Goal: Transaction & Acquisition: Purchase product/service

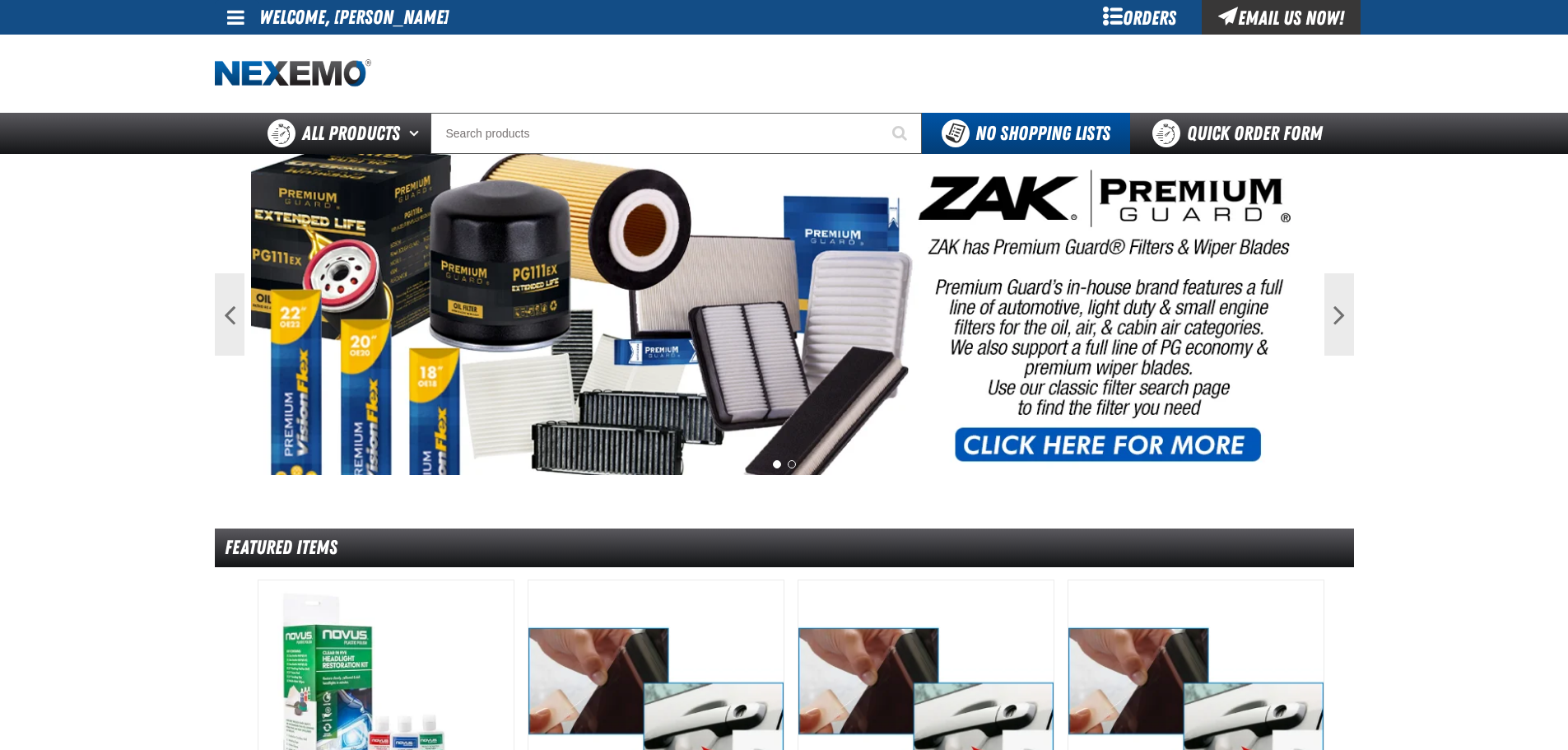
click at [1134, 17] on div "Orders" at bounding box center [1140, 17] width 123 height 34
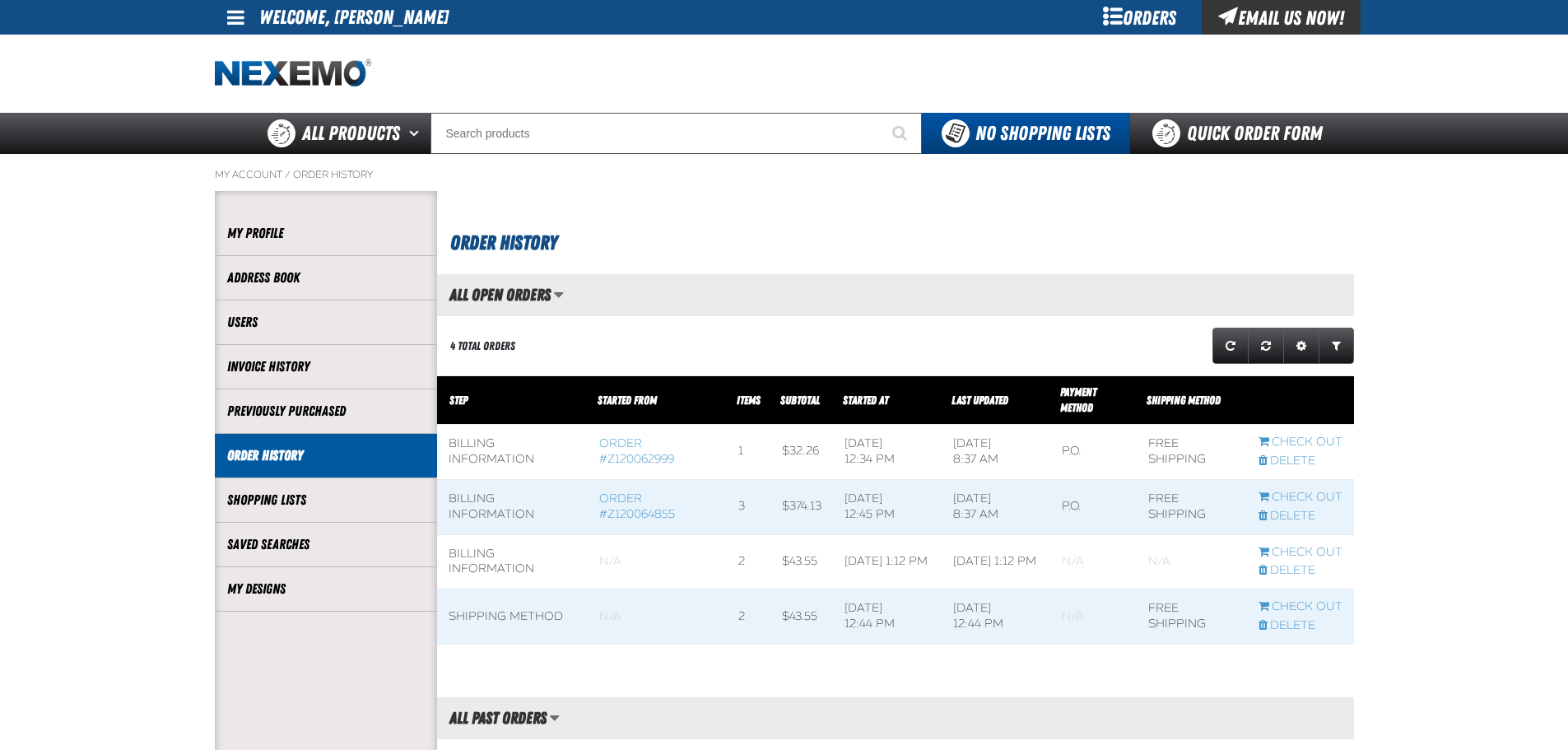
scroll to position [1, 1]
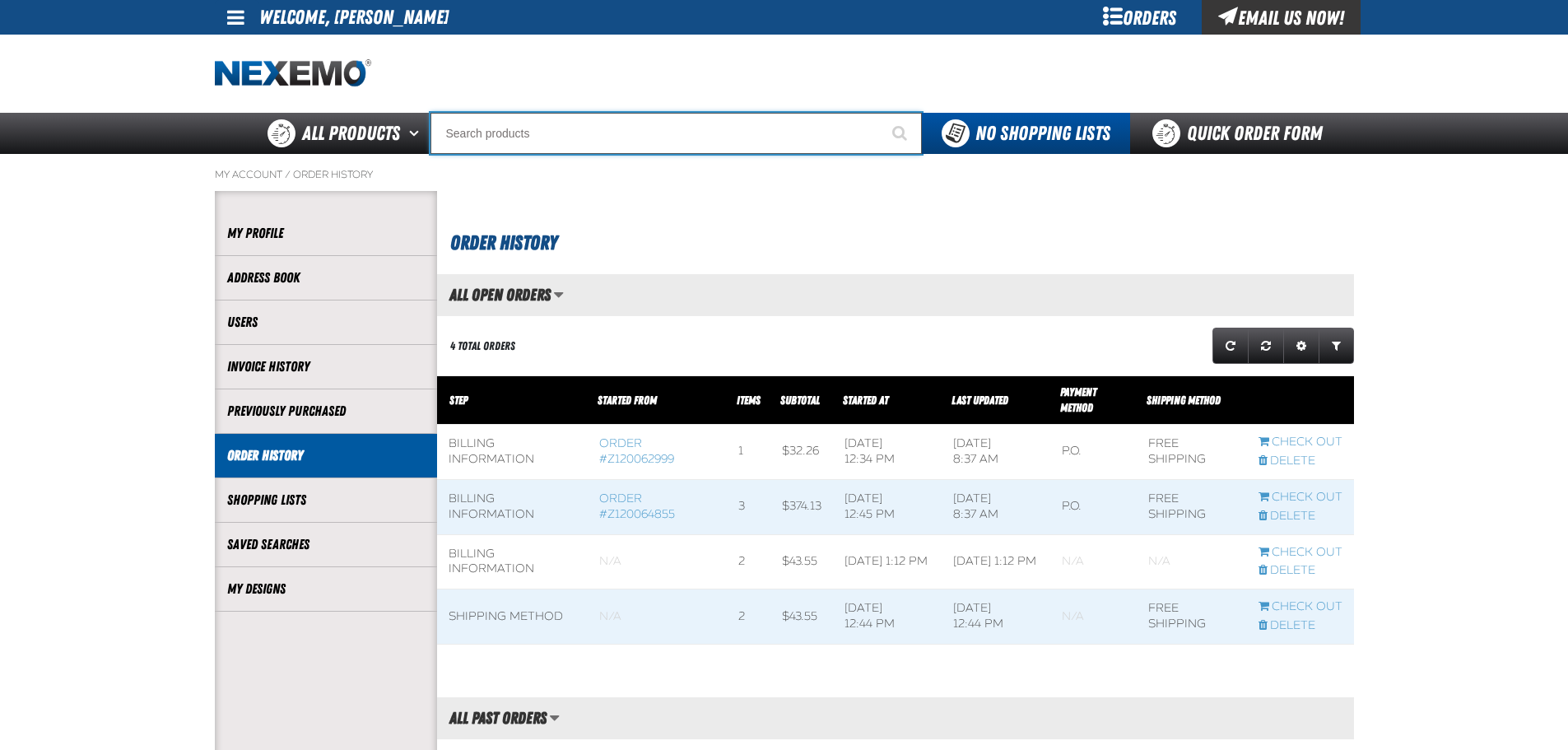
click at [491, 115] on input "Search" at bounding box center [675, 133] width 491 height 41
type input "c"
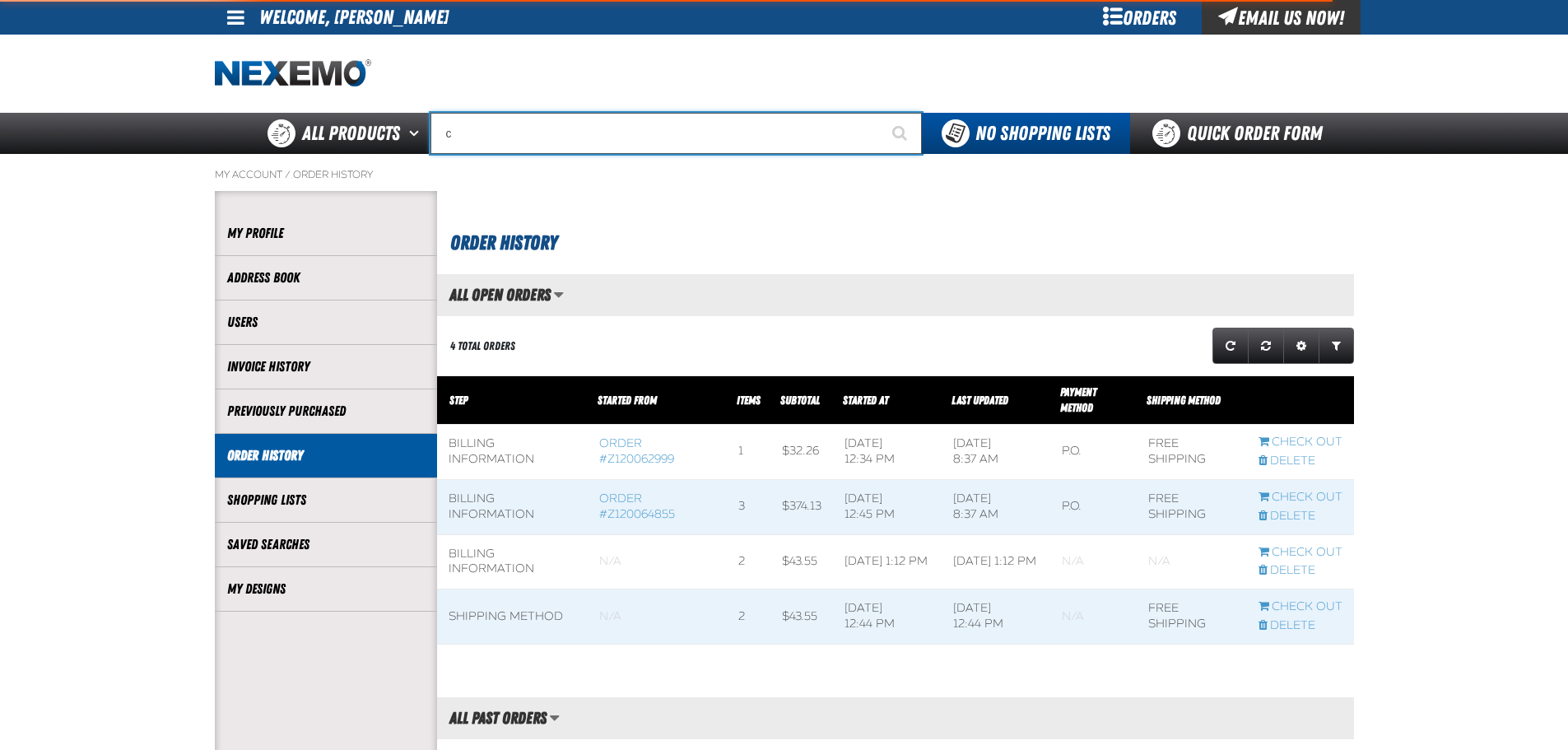
type input "c Alkaline Battery 1.5 Volt (12 per pack)"
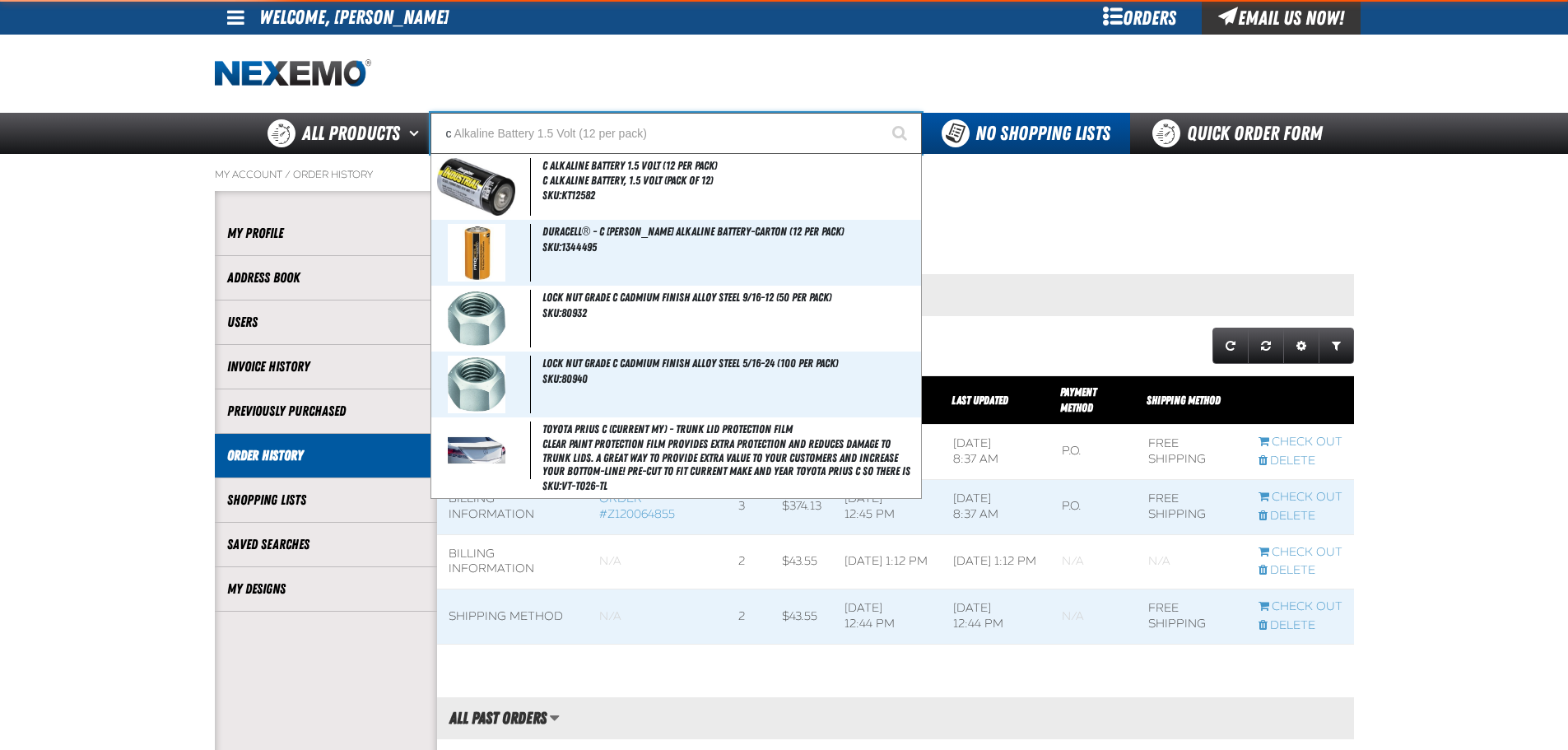
type input "cr"
type input "crest Nissan BC Version 1 Fax"
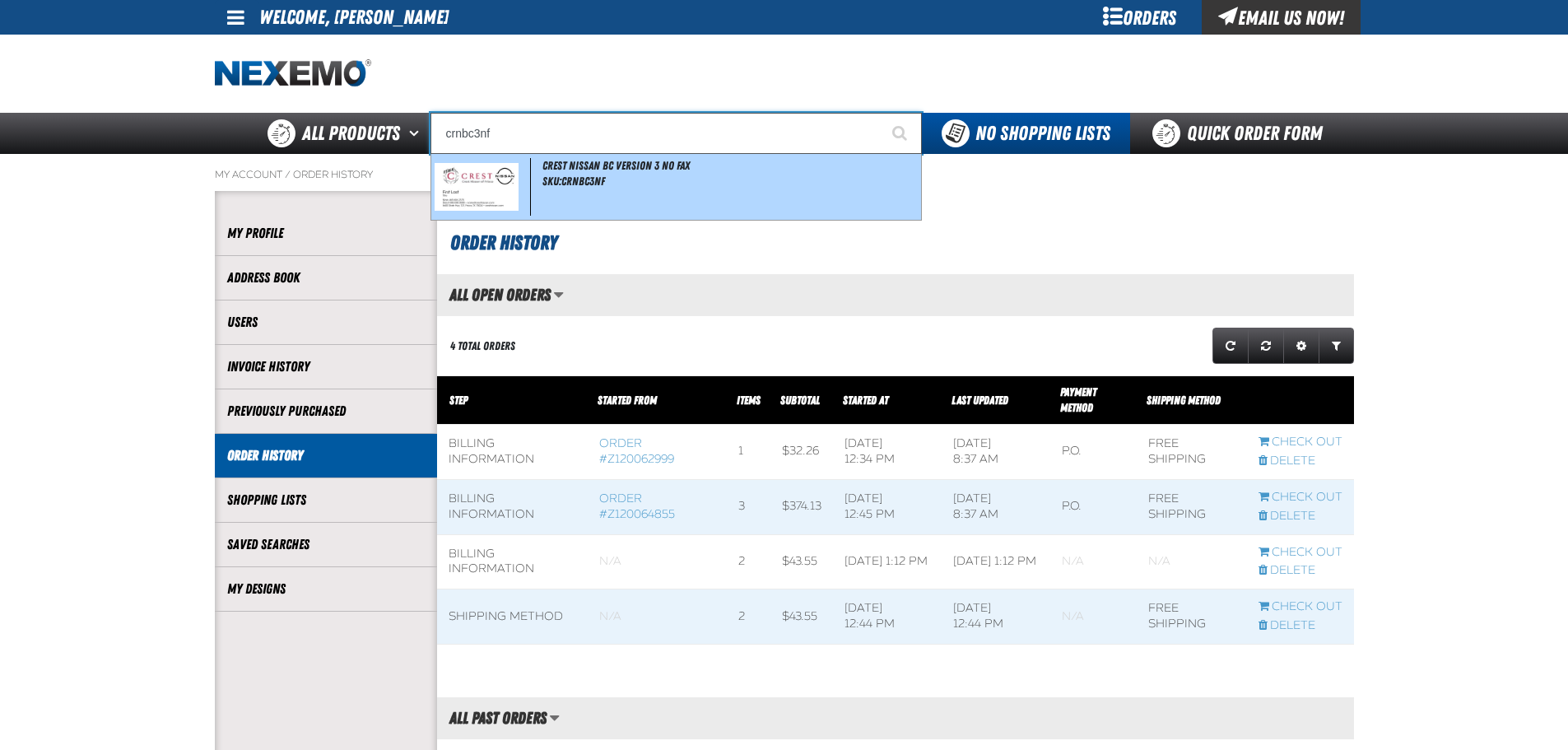
click at [606, 163] on span "Crest Nissan BC Version 3 No Fax" at bounding box center [615, 165] width 147 height 13
type input "Crest Nissan BC Version 3 No Fax"
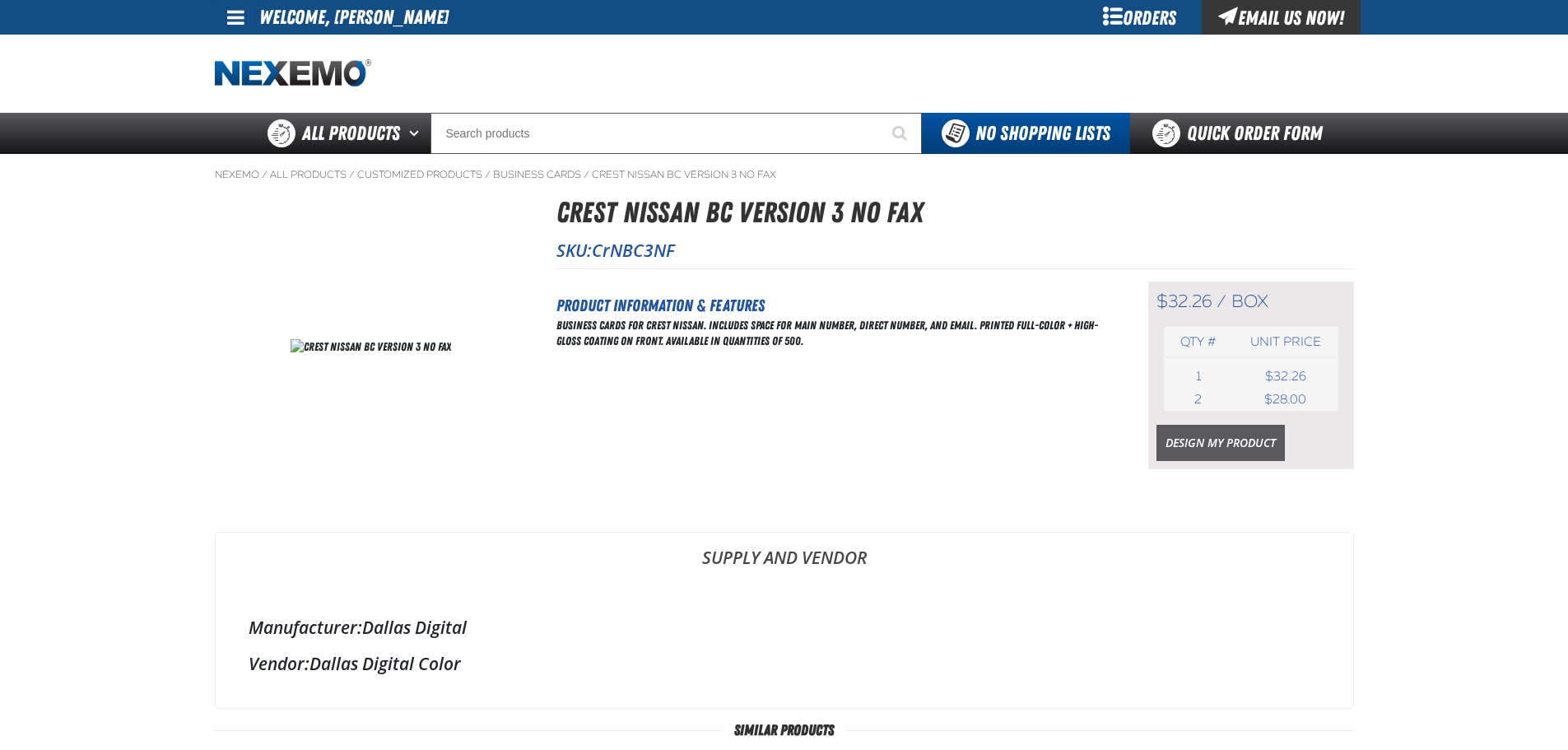
click at [1193, 440] on link "Design My Product" at bounding box center [1220, 442] width 128 height 36
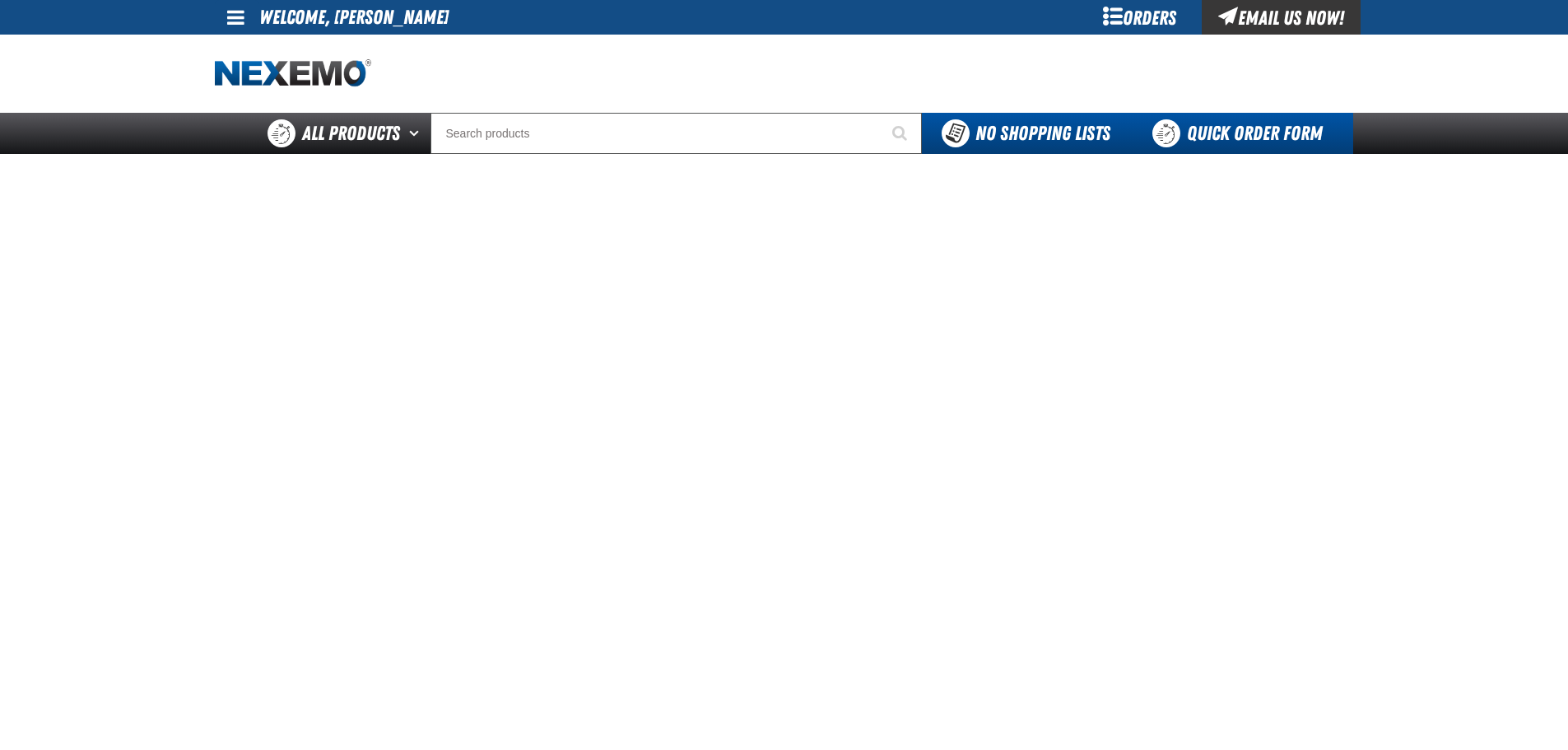
click at [1213, 125] on link "Quick Order Form" at bounding box center [1241, 133] width 223 height 41
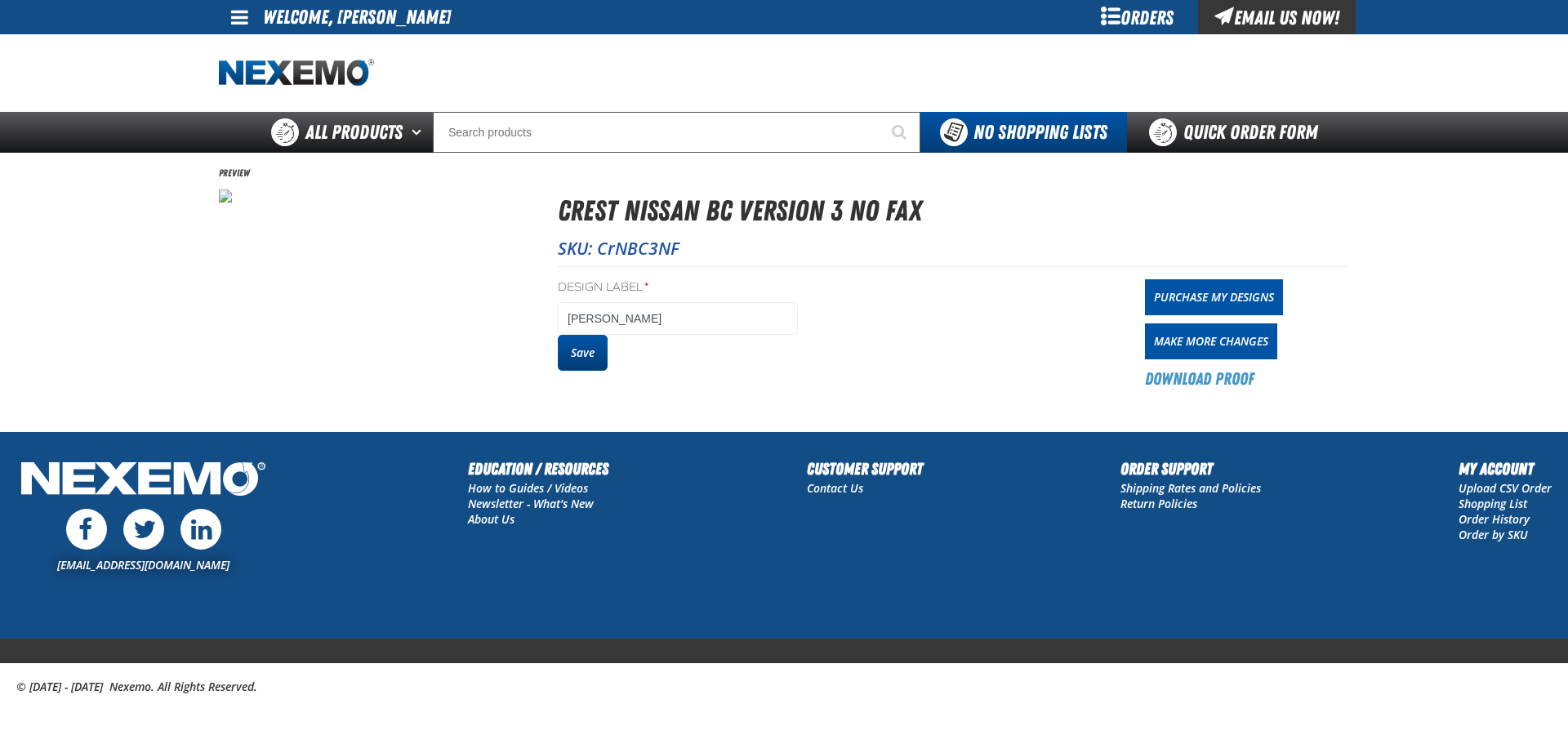
click at [584, 356] on button "Save" at bounding box center [582, 352] width 50 height 36
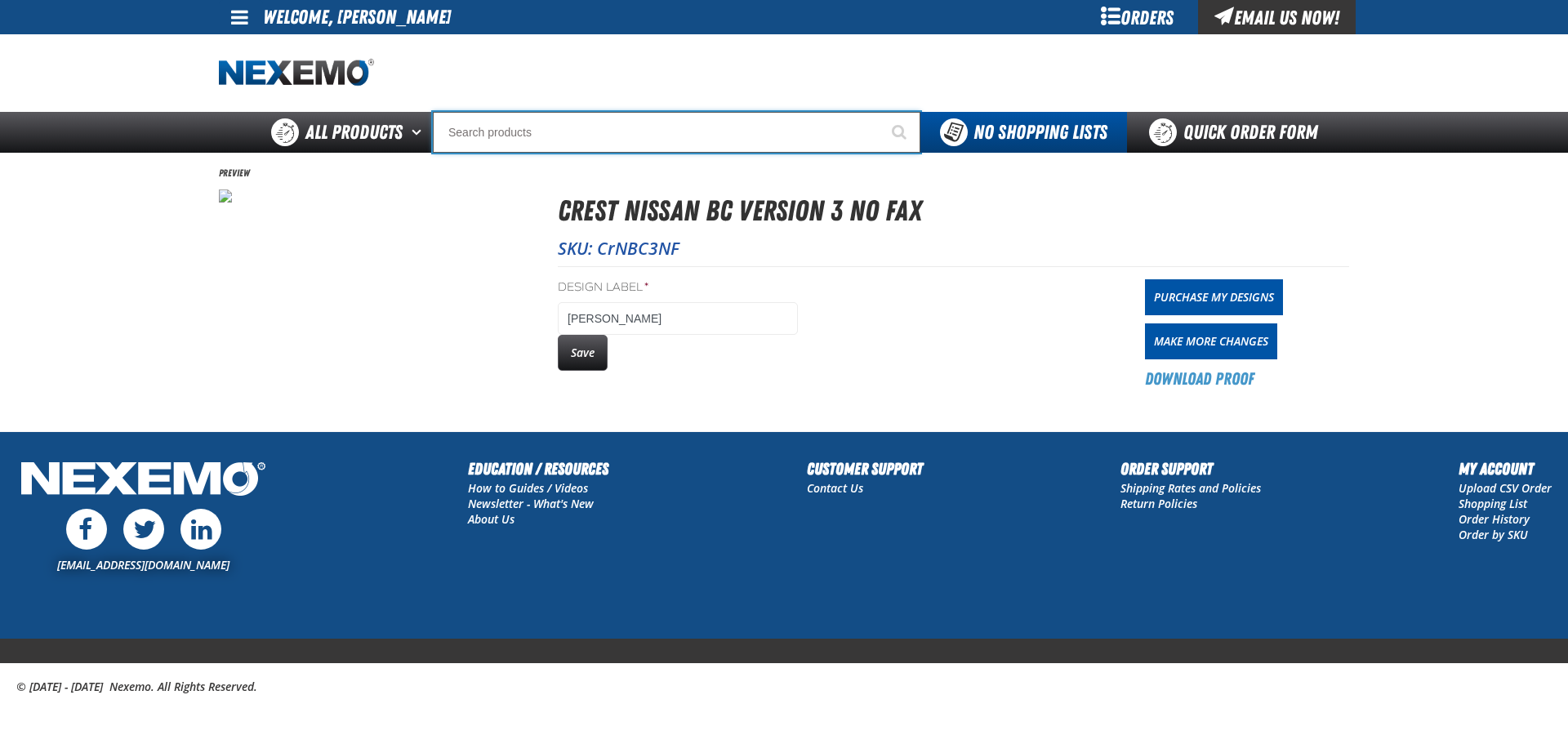
click at [473, 133] on input "Search" at bounding box center [676, 132] width 487 height 40
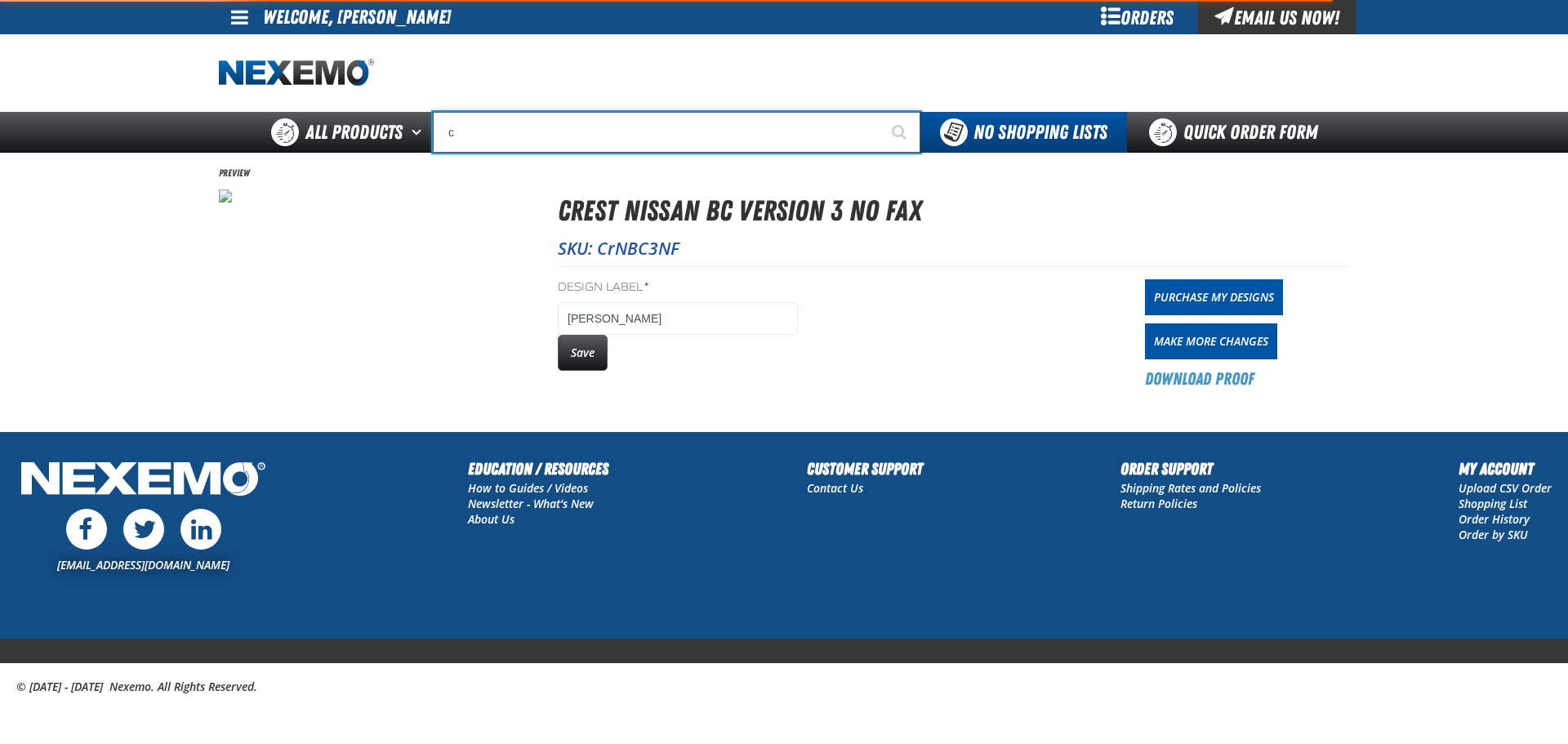
type input "cr"
type input "crest Nissan BC Version 1 Fax"
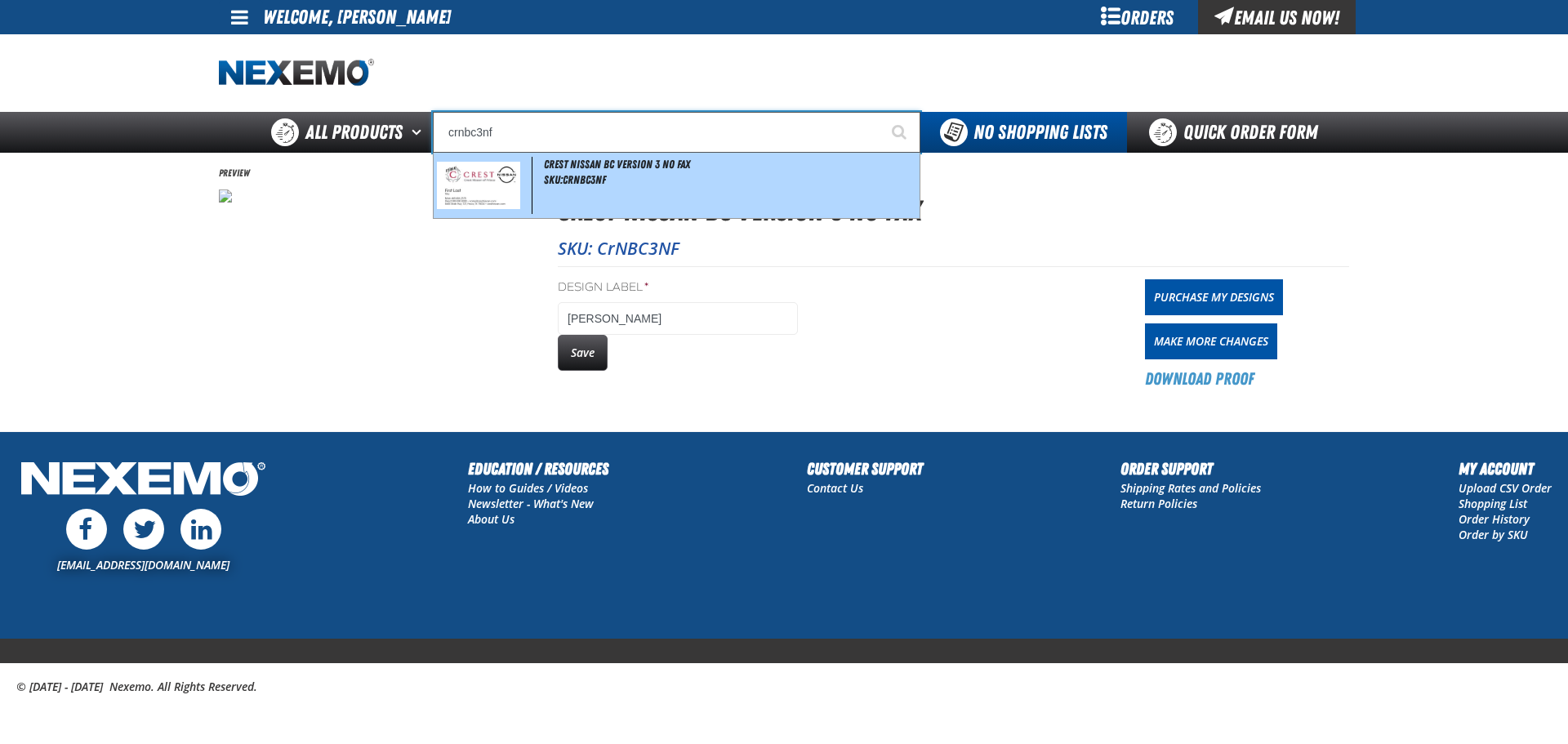
click at [482, 178] on img at bounding box center [479, 186] width 83 height 48
type input "Crest Nissan BC Version 3 No Fax"
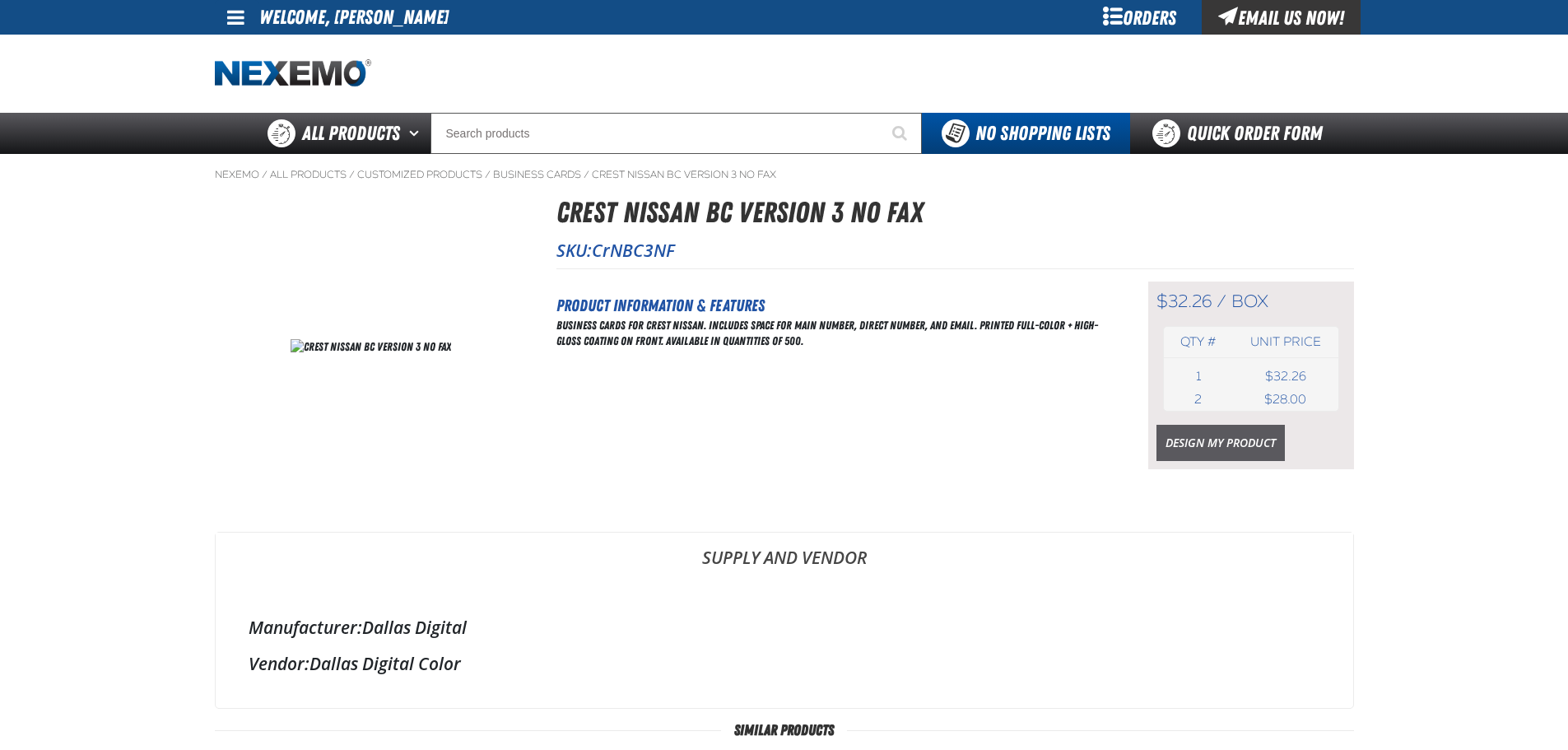
click at [1208, 441] on link "Design My Product" at bounding box center [1220, 442] width 128 height 36
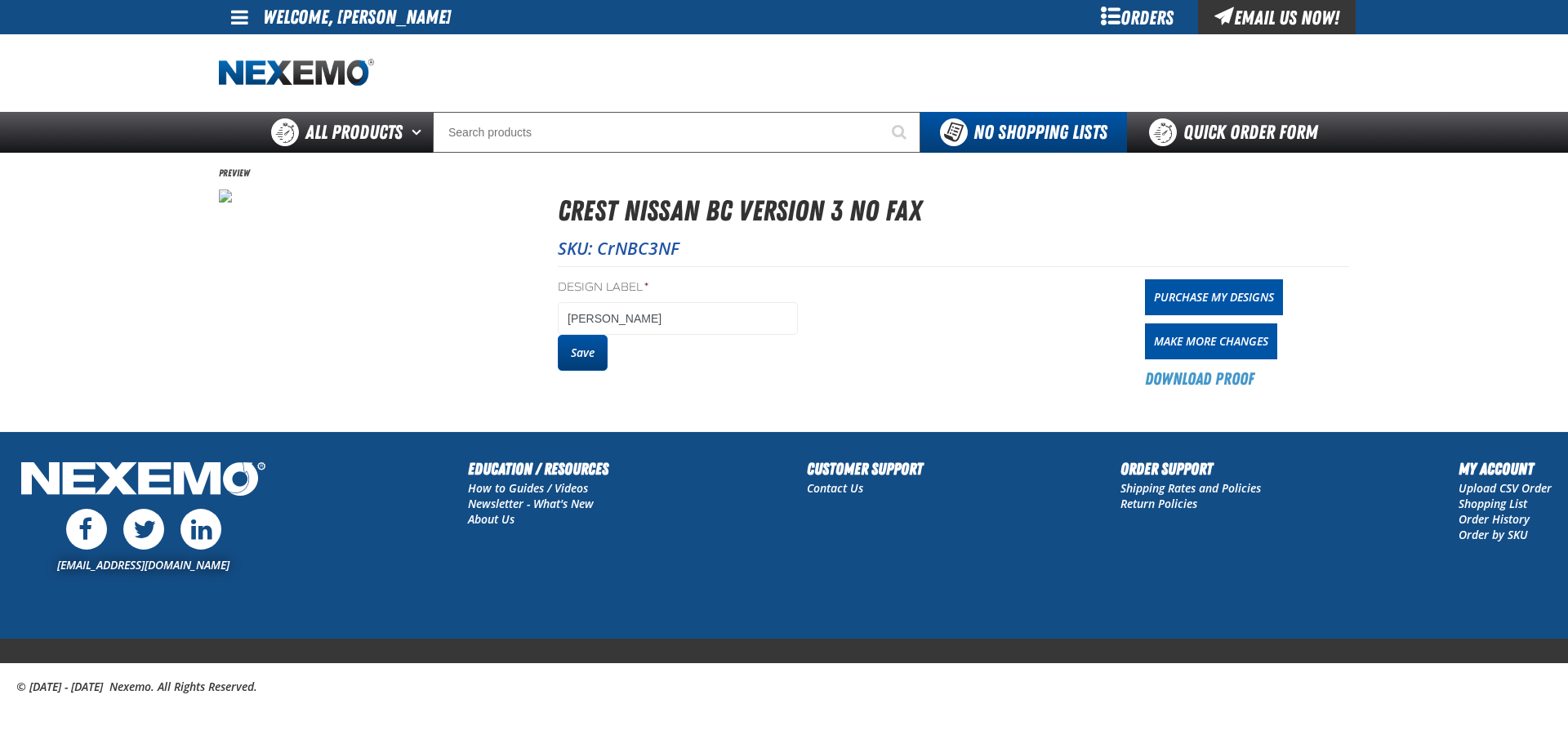
click at [574, 357] on button "Save" at bounding box center [582, 352] width 50 height 36
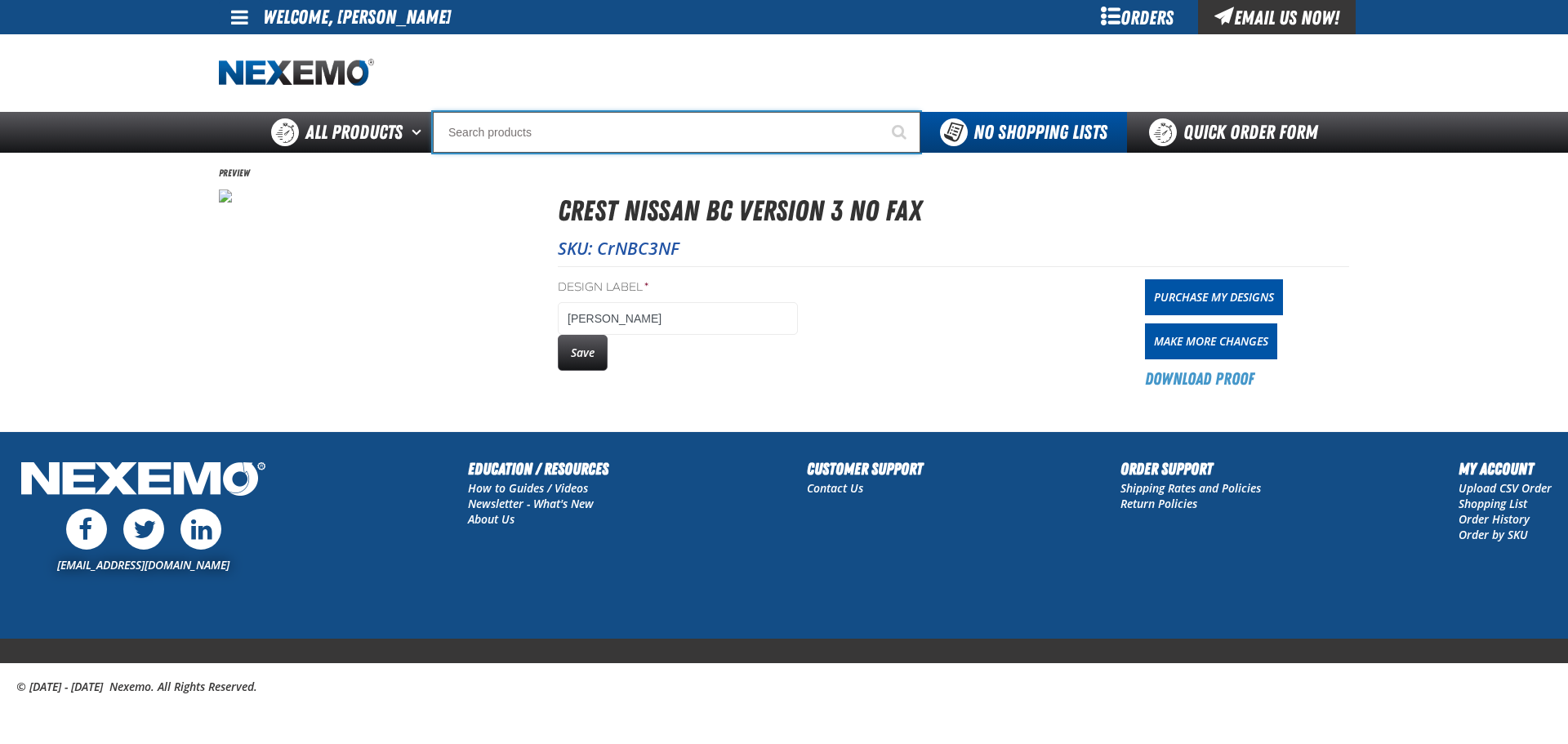
click at [457, 130] on input "Search" at bounding box center [676, 132] width 487 height 40
type input "c"
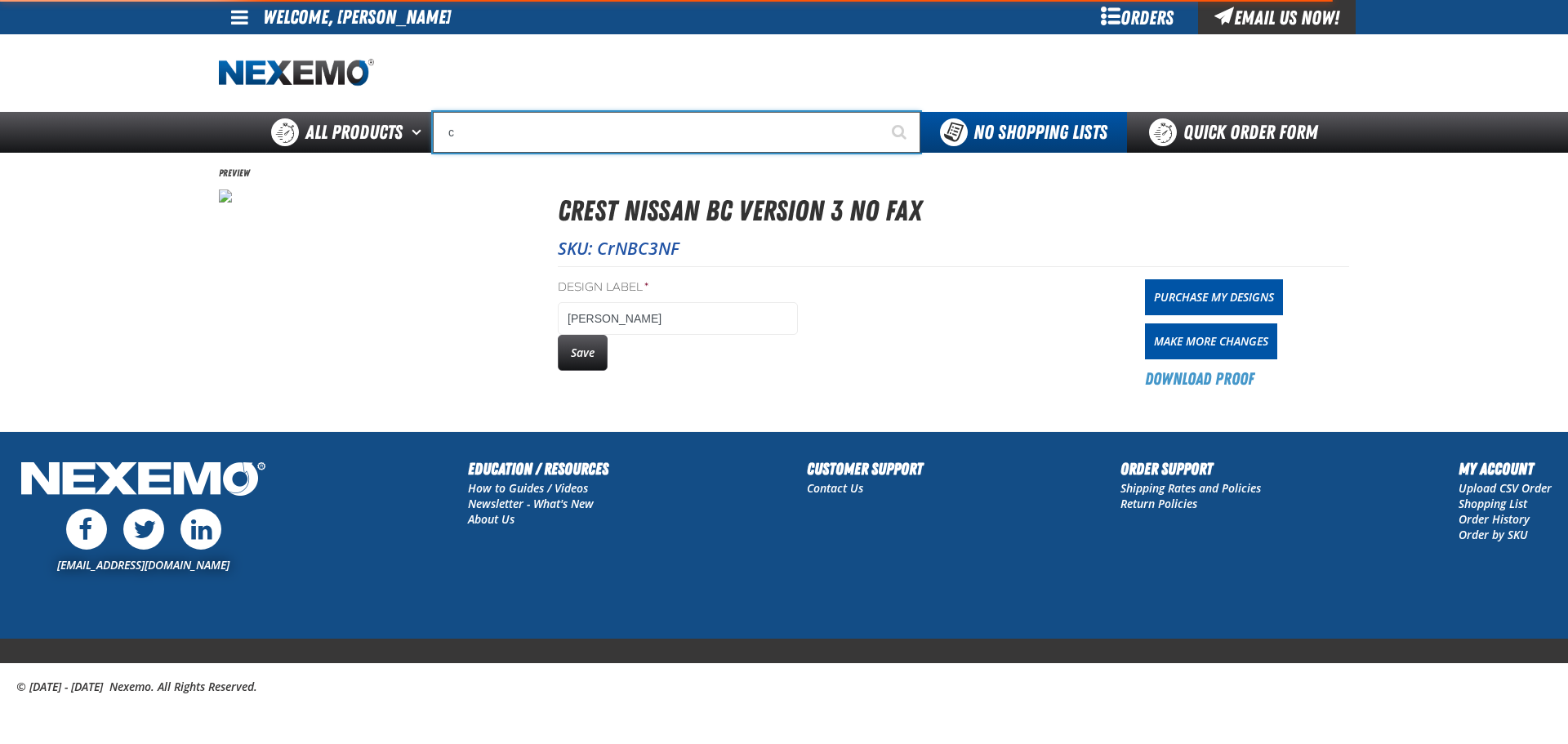
type input "c Alkaline Battery 1.5 Volt (12 per pack)"
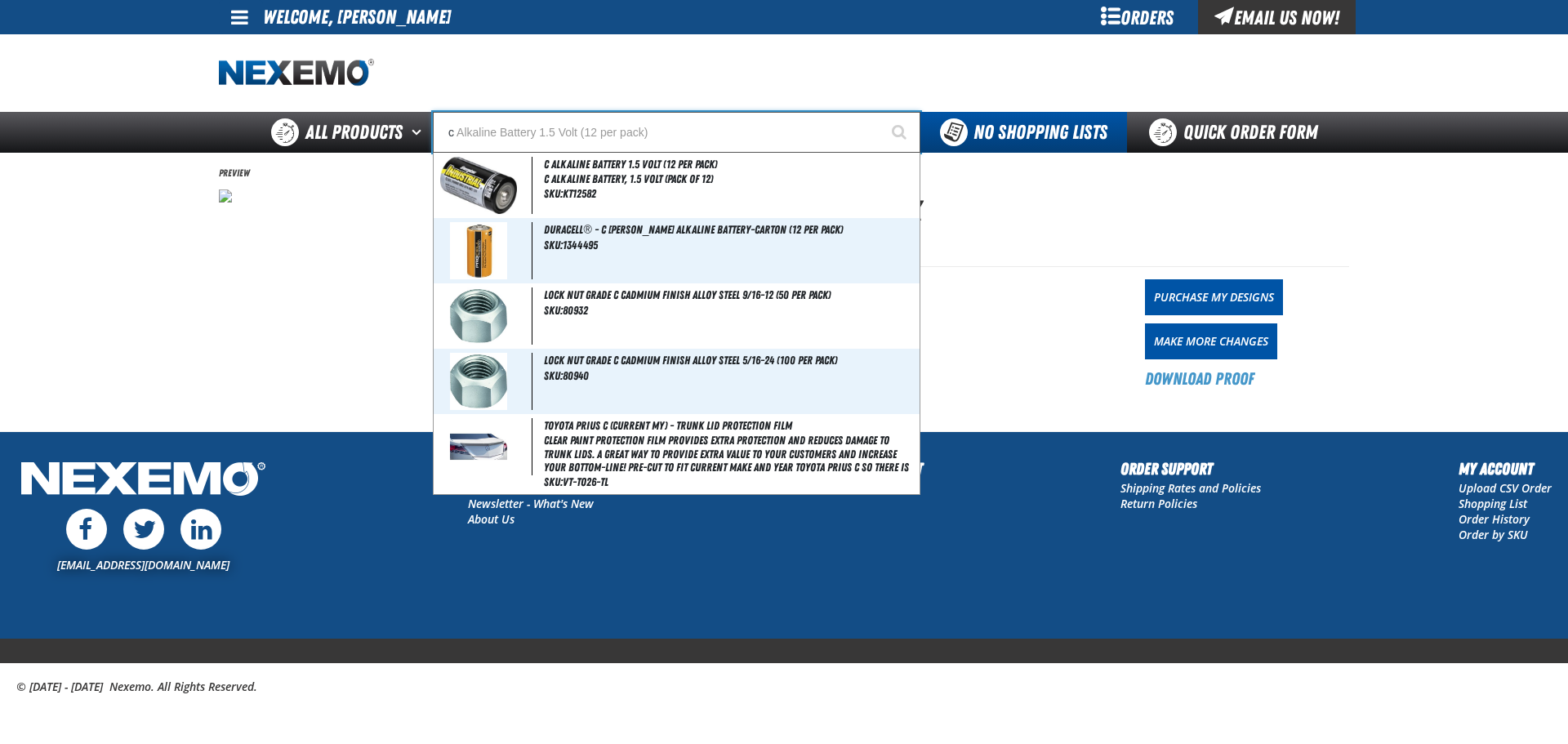
type input "cr"
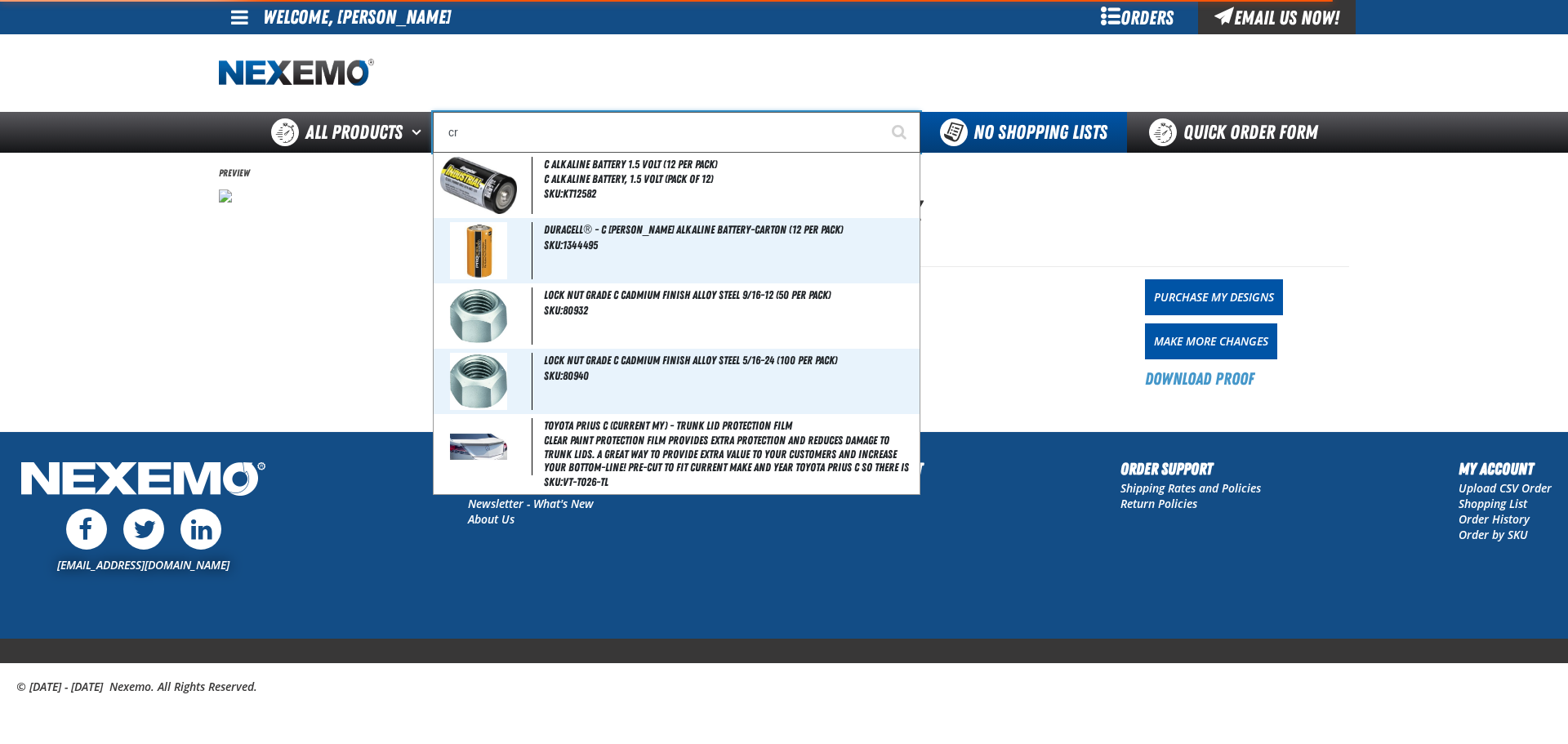
type input "crest Nissan BC Version 1 Fax"
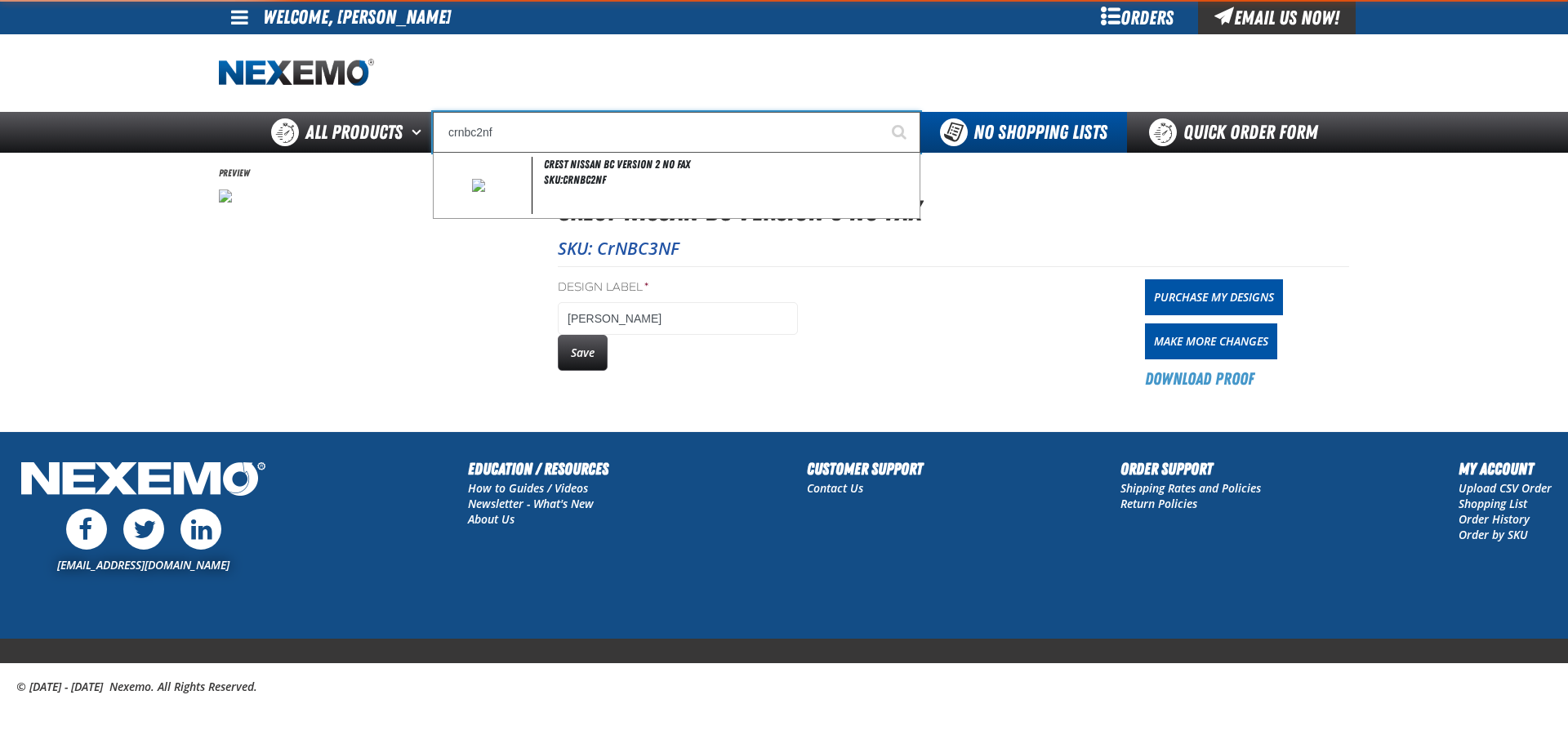
type input "crnbc2nf"
click at [880, 112] on button "Start Searching" at bounding box center [900, 132] width 41 height 40
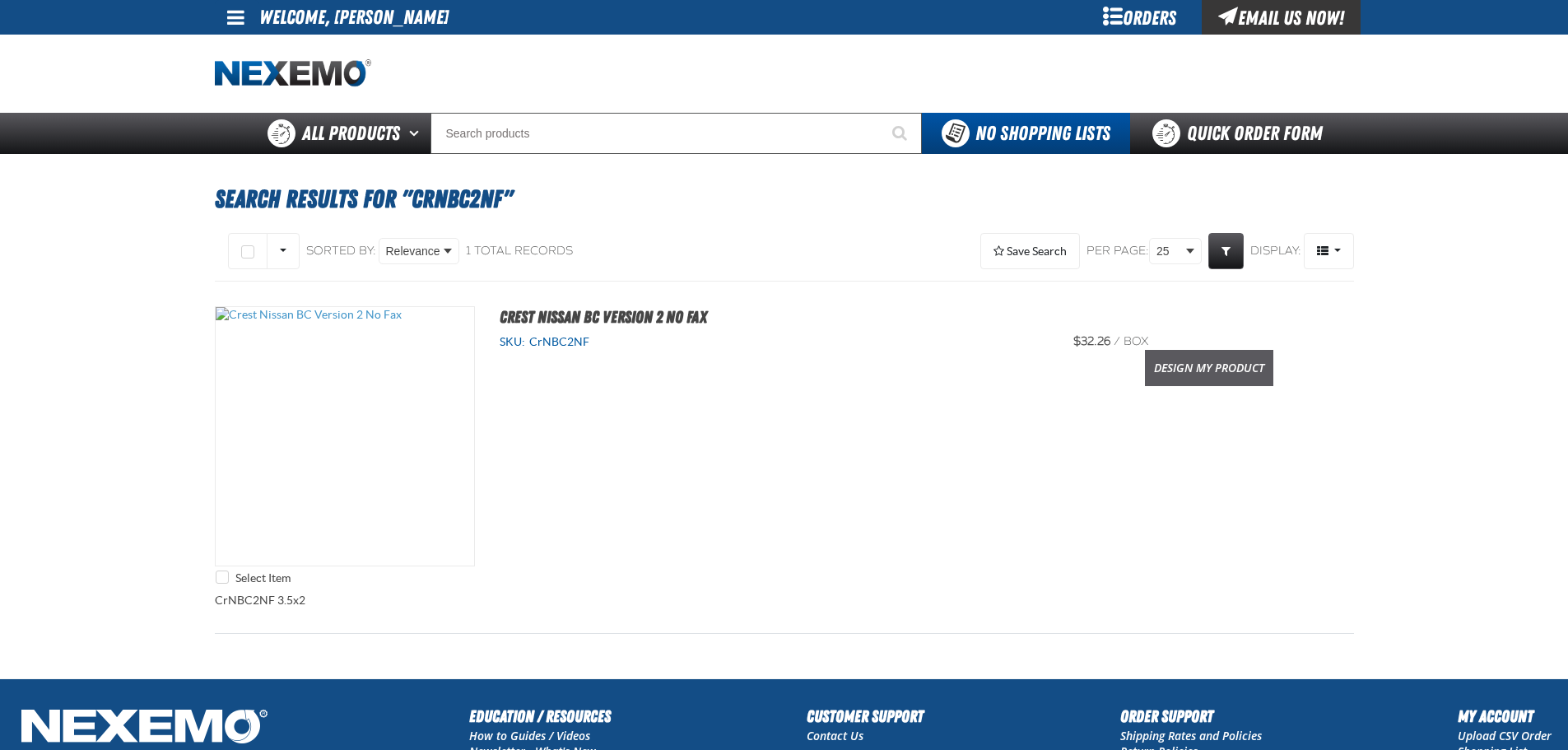
click at [1195, 366] on link "Design My Product" at bounding box center [1209, 367] width 128 height 36
click at [1195, 365] on link "Design My Product" at bounding box center [1209, 367] width 128 height 36
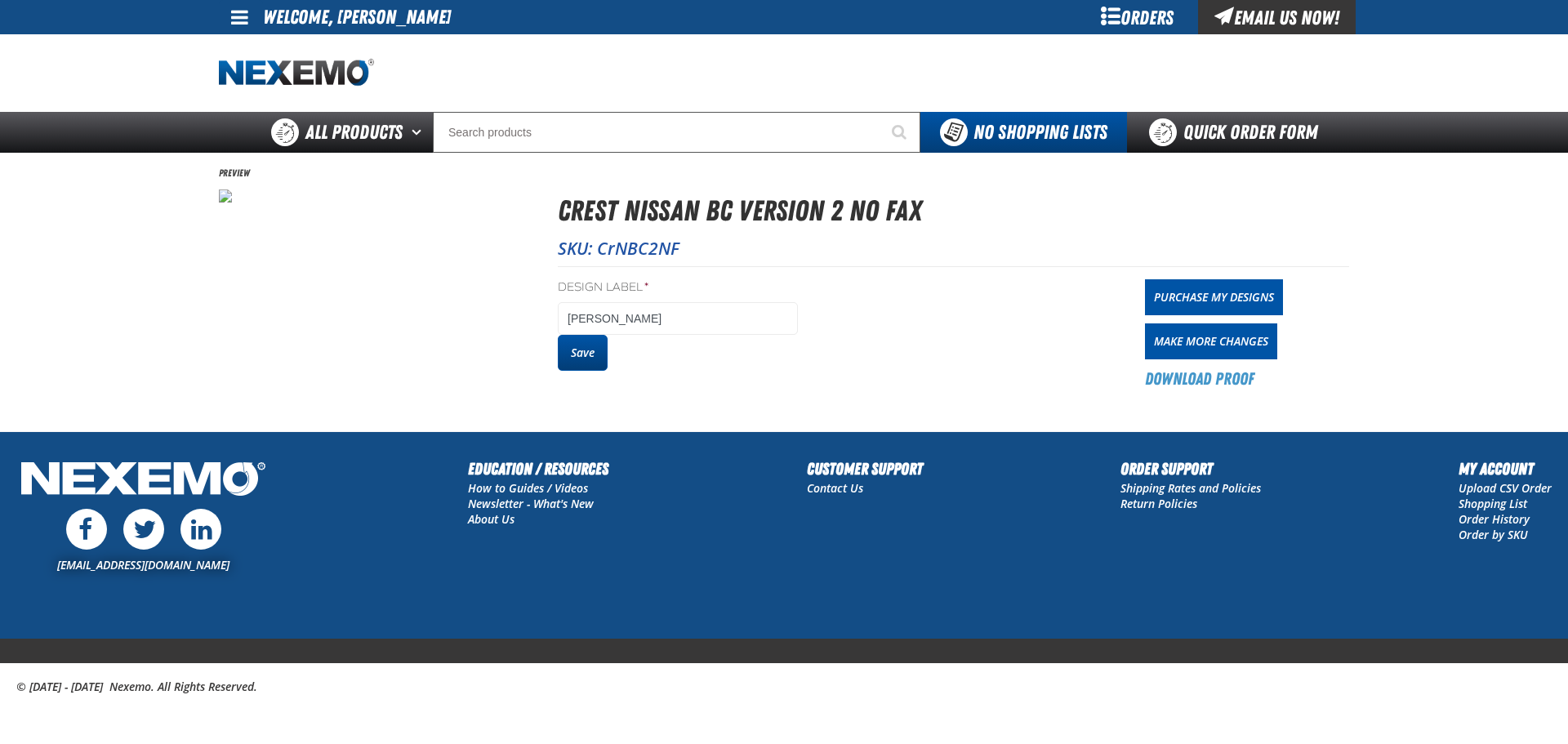
click at [582, 354] on button "Save" at bounding box center [582, 352] width 50 height 36
click at [1212, 296] on link "Purchase My Designs" at bounding box center [1214, 297] width 138 height 36
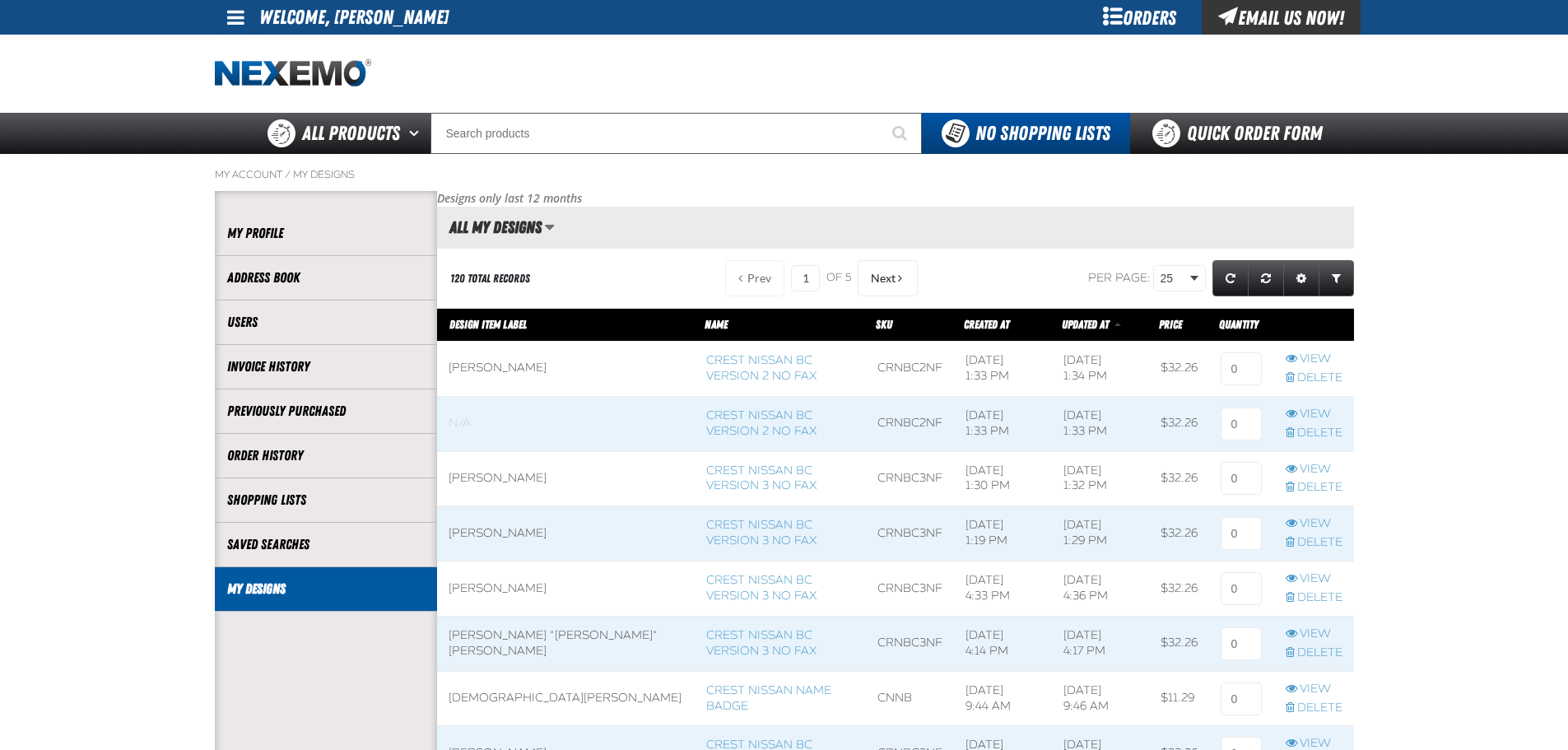
scroll to position [1, 1]
click at [1241, 369] on input at bounding box center [1240, 368] width 41 height 33
type input "1"
click at [1241, 473] on input at bounding box center [1240, 478] width 41 height 33
type input "1"
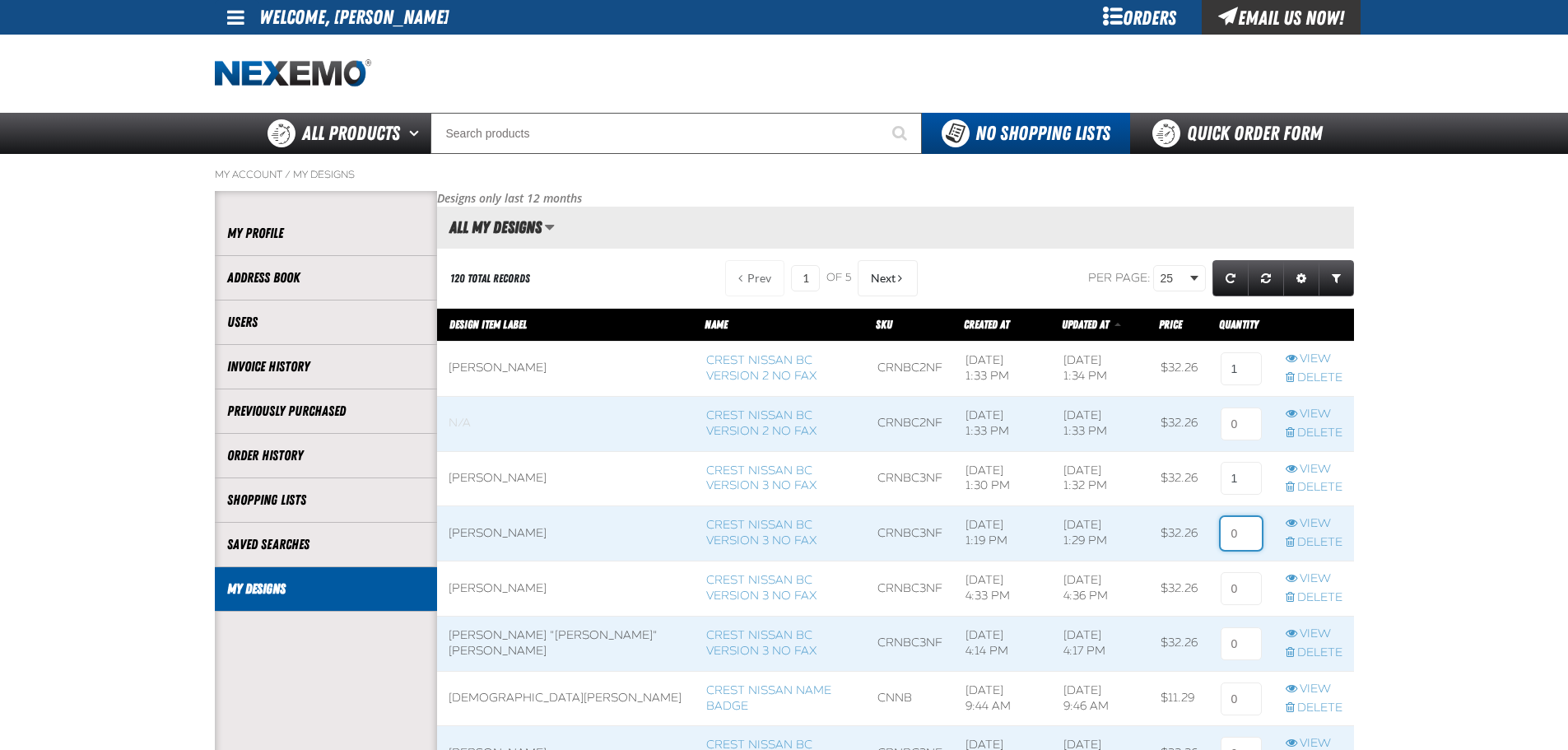
click at [1236, 530] on input at bounding box center [1240, 533] width 41 height 33
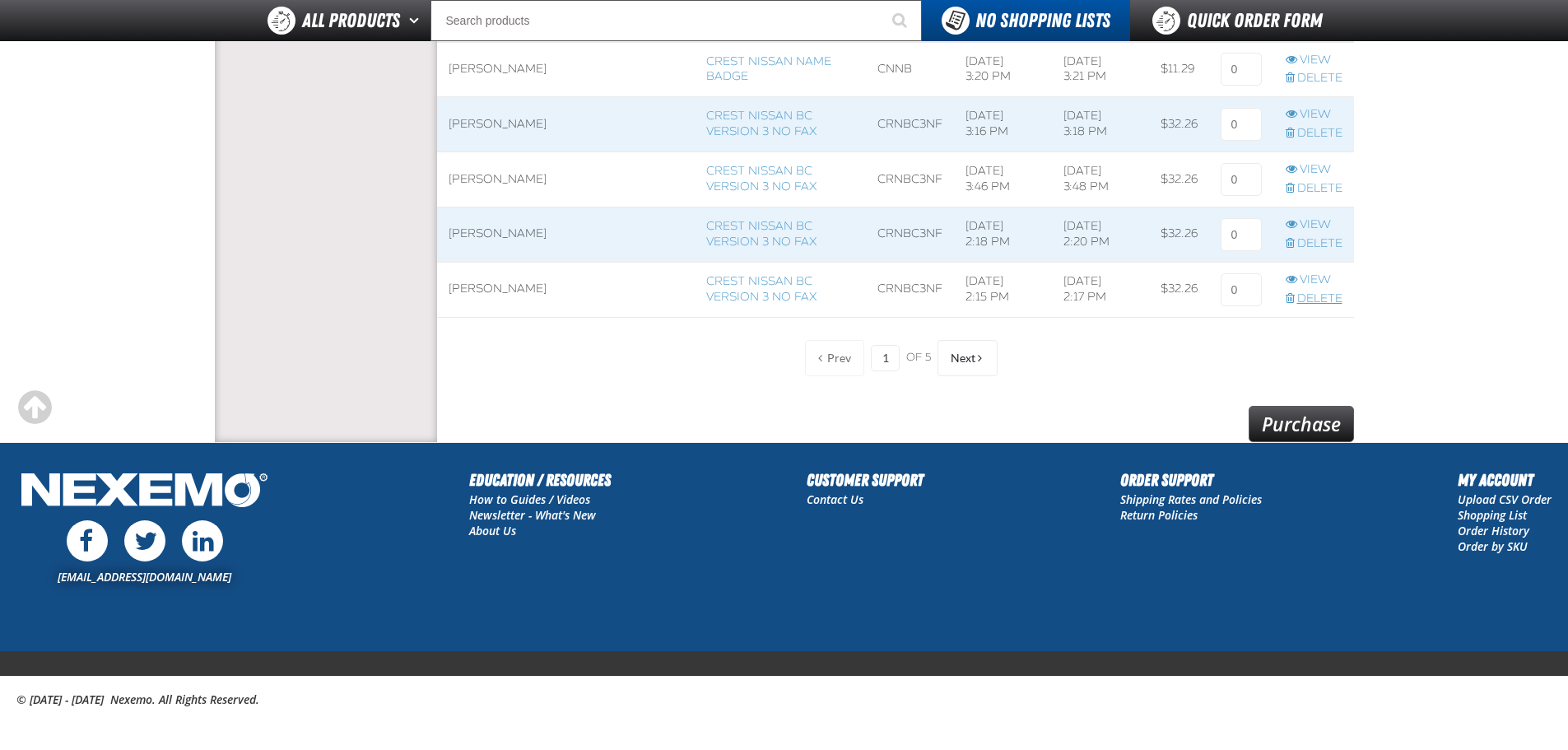
scroll to position [1364, 0]
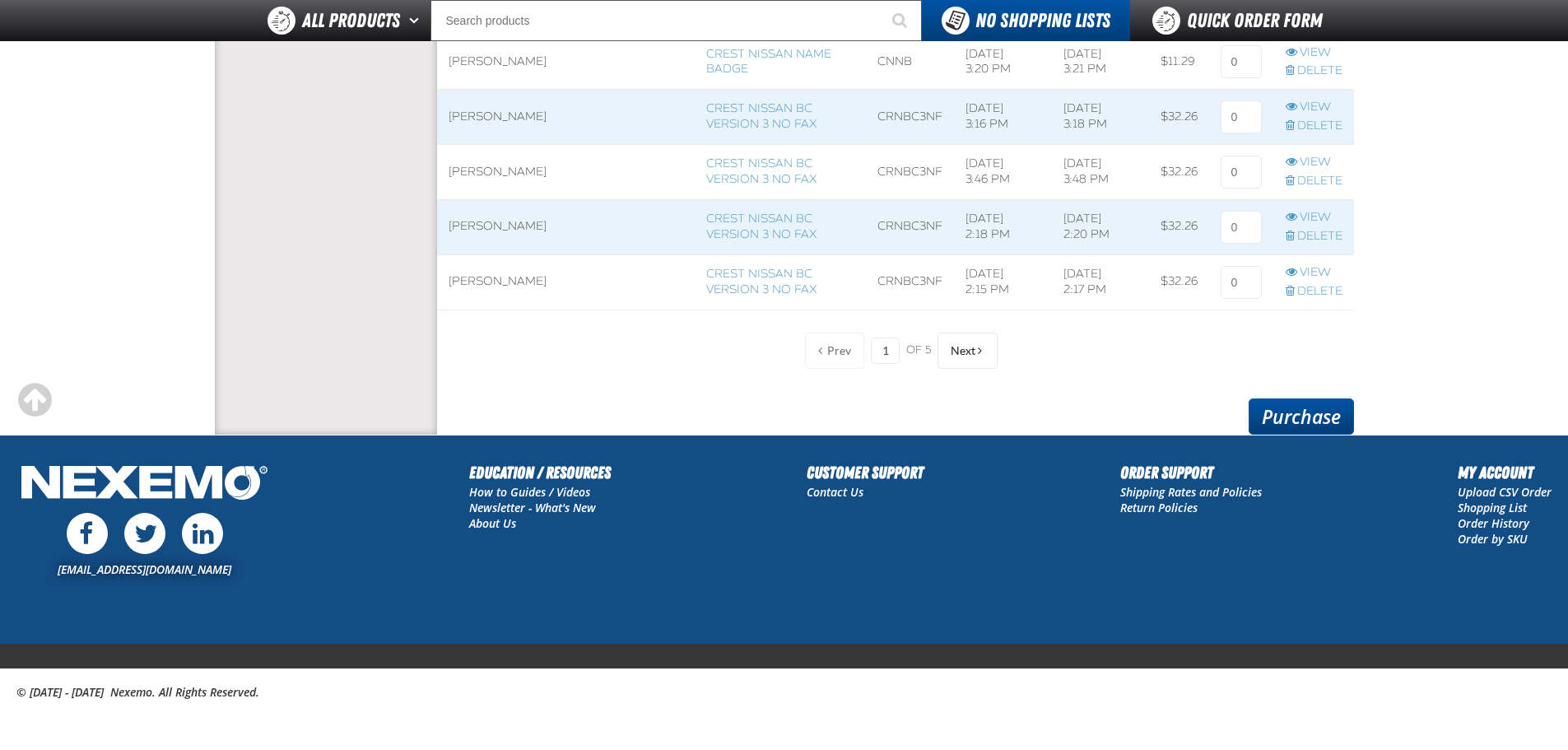
type input "1"
click at [1295, 422] on link "Purchase" at bounding box center [1301, 417] width 105 height 36
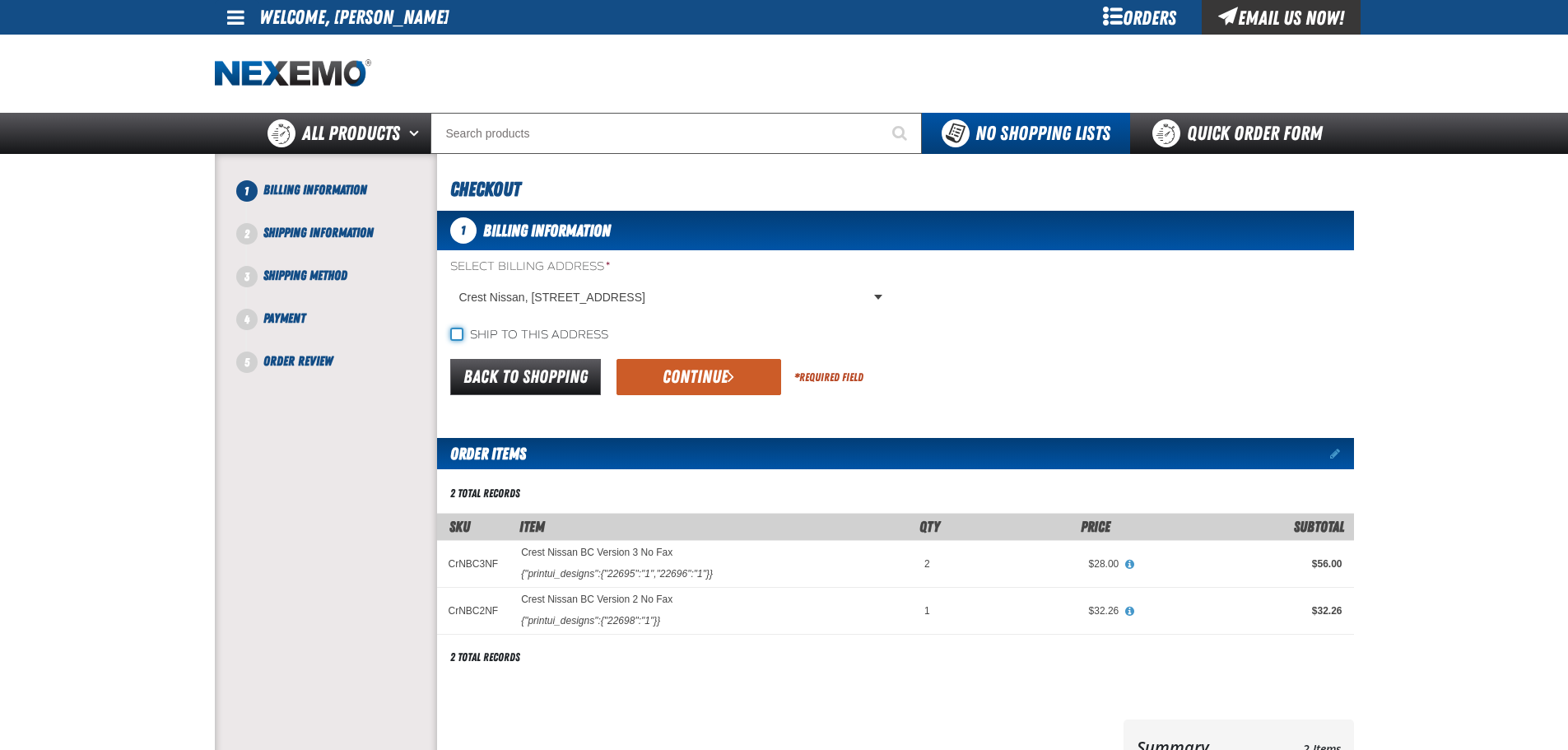
click at [457, 333] on input "Ship to this address" at bounding box center [457, 334] width 13 height 13
checkbox input "true"
click at [685, 368] on button "Continue" at bounding box center [698, 377] width 164 height 36
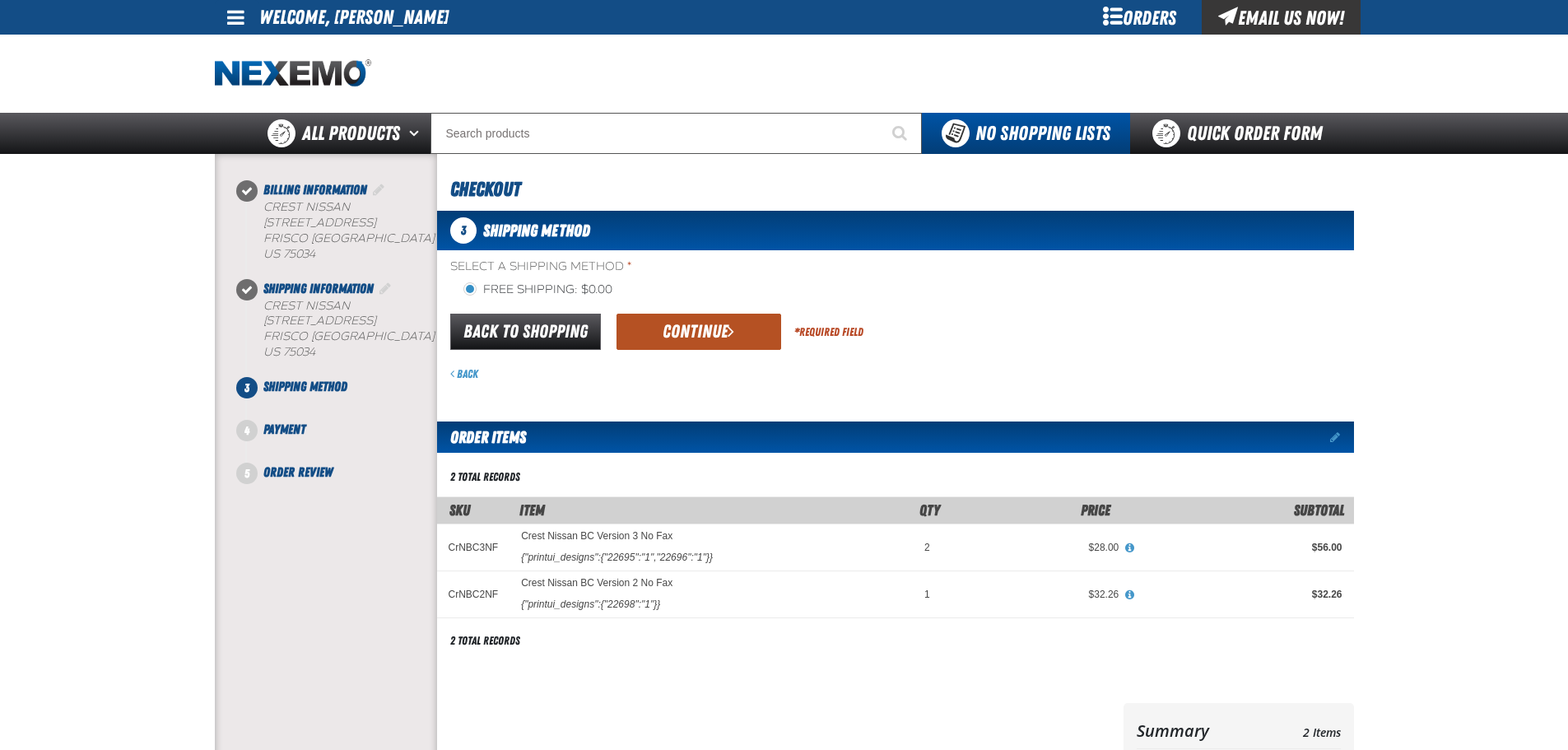
click at [694, 325] on button "Continue" at bounding box center [698, 331] width 164 height 36
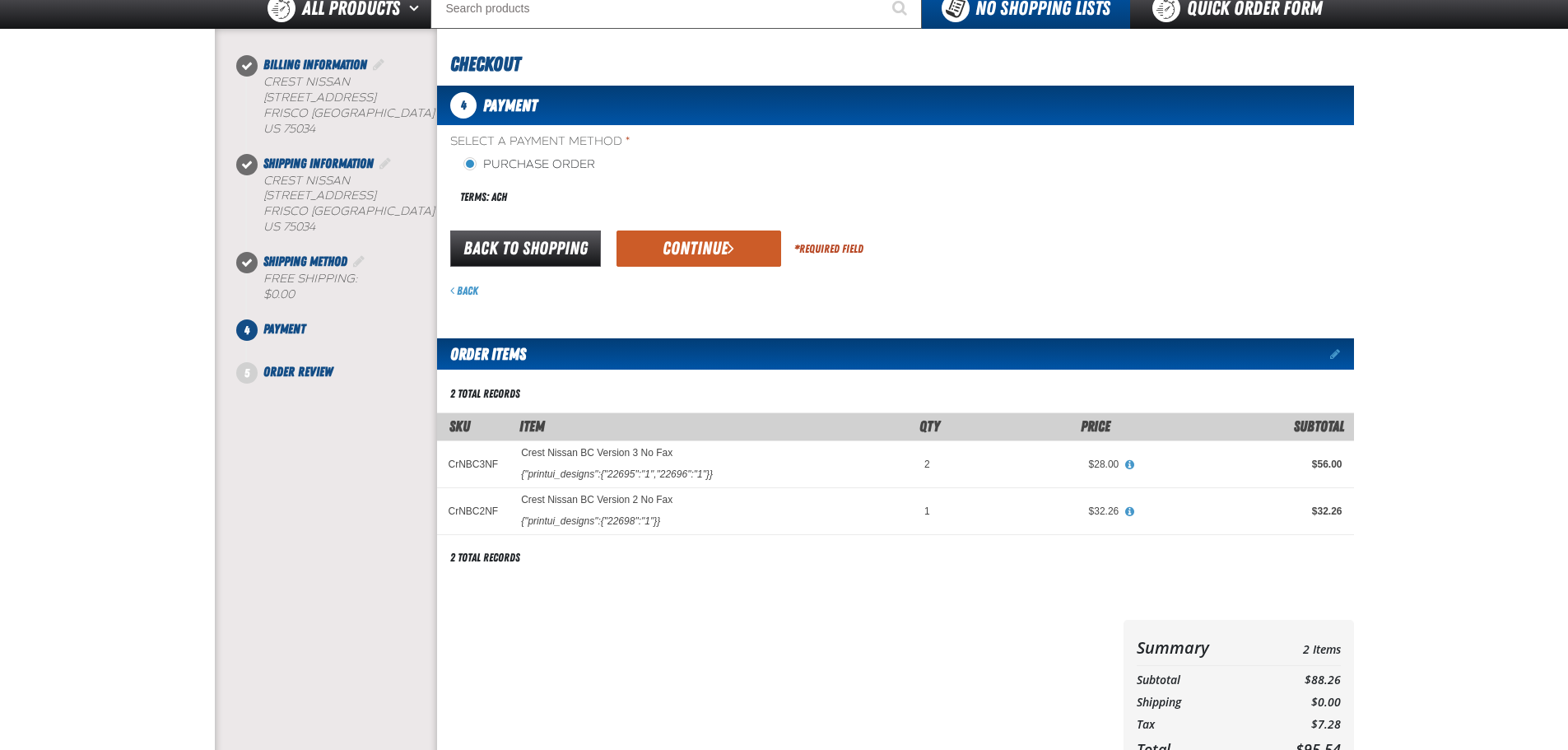
scroll to position [164, 0]
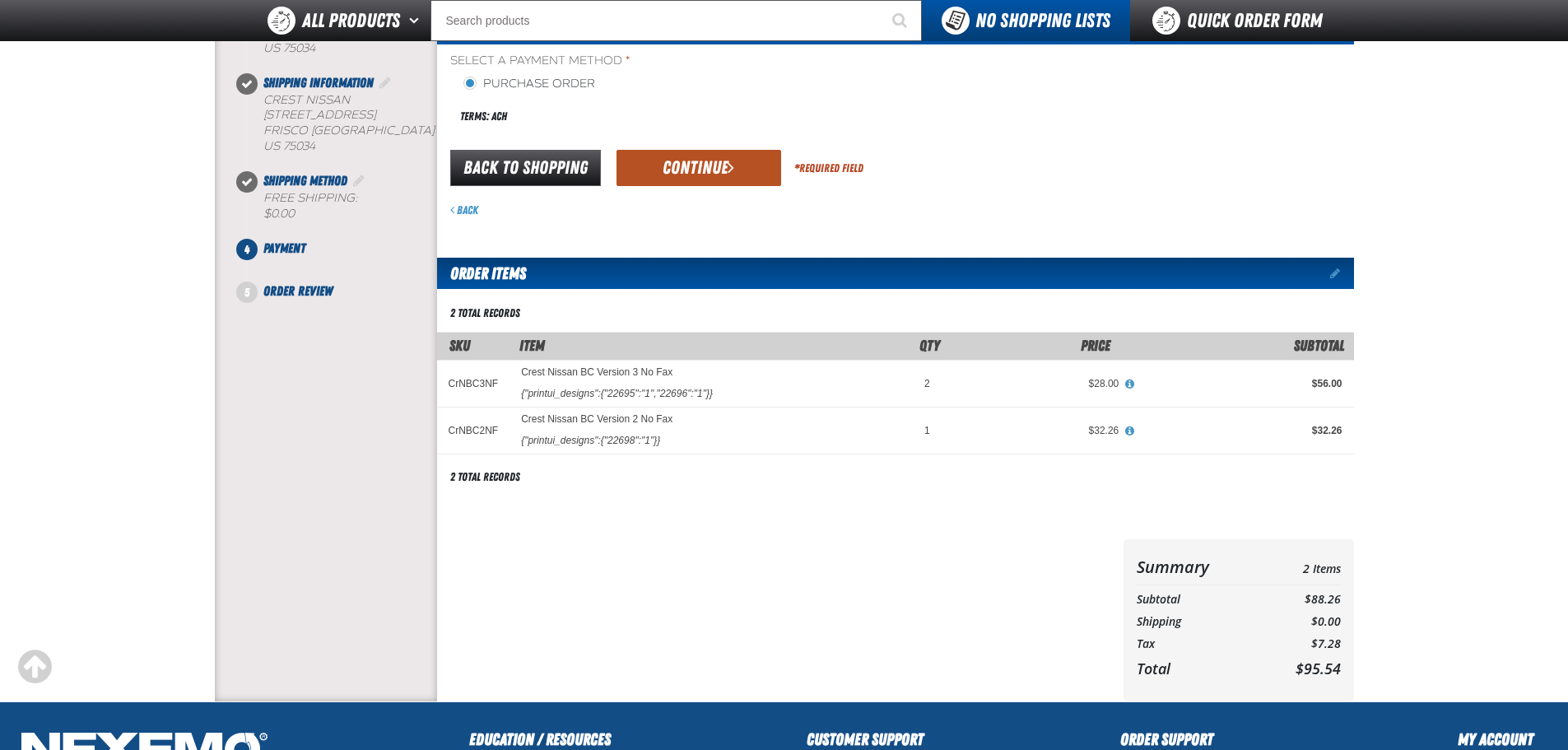
click at [698, 165] on button "Continue" at bounding box center [698, 168] width 164 height 36
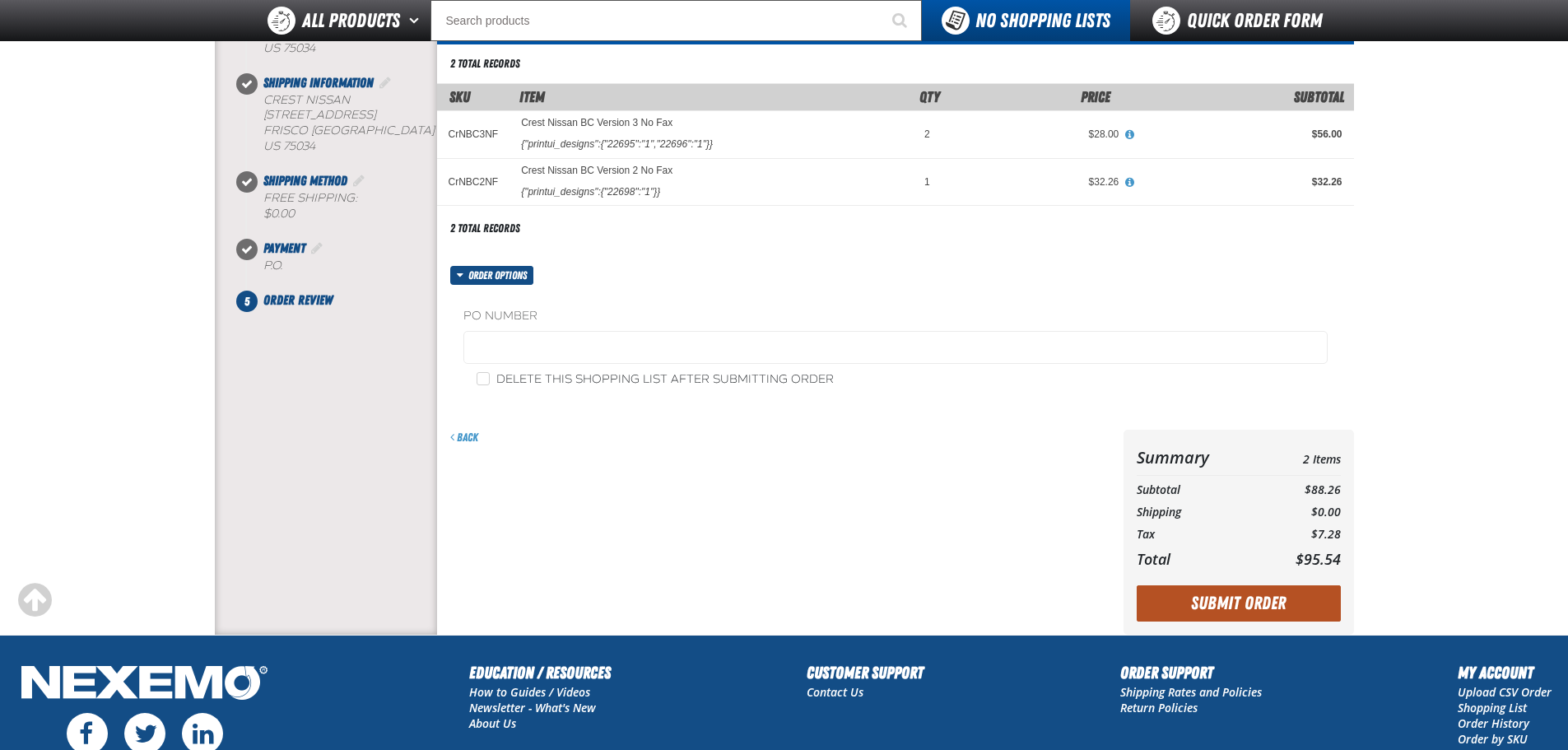
click at [1220, 602] on button "Submit Order" at bounding box center [1238, 603] width 204 height 36
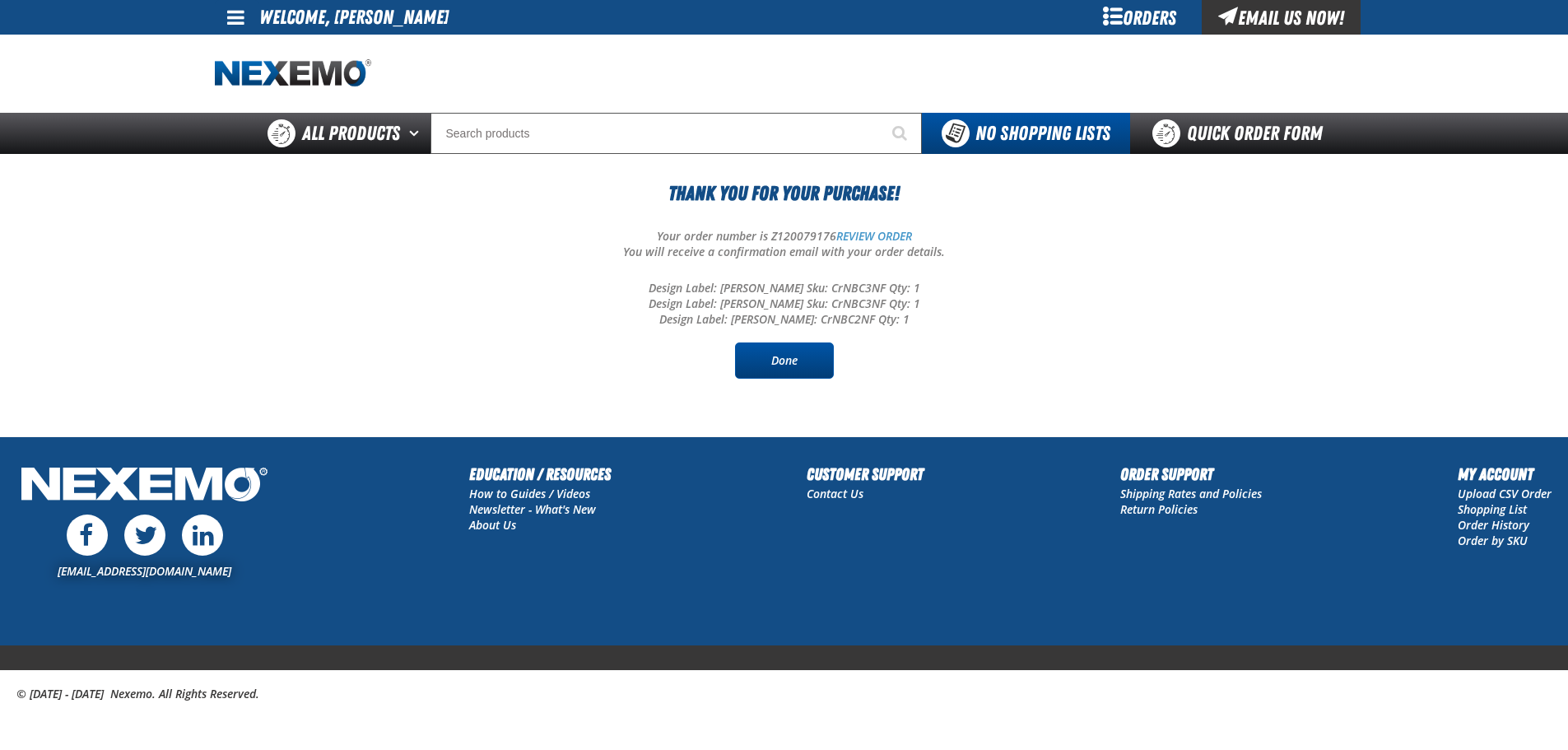
click at [779, 355] on link "Done" at bounding box center [784, 361] width 99 height 36
